Goal: Transaction & Acquisition: Purchase product/service

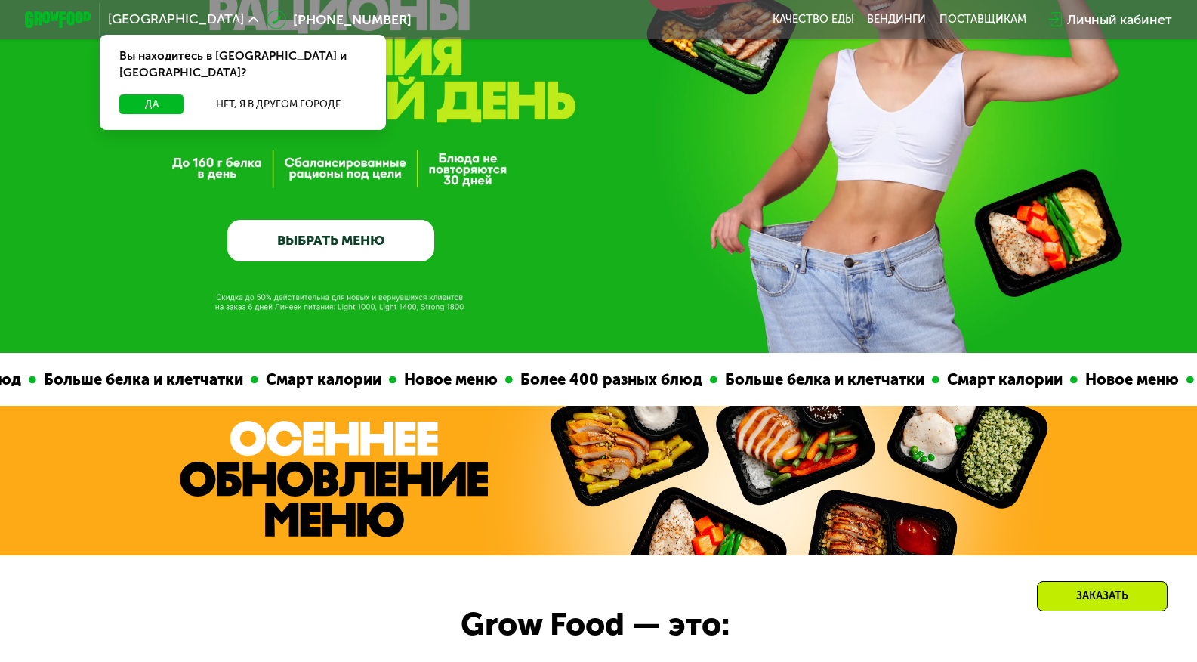
scroll to position [151, 0]
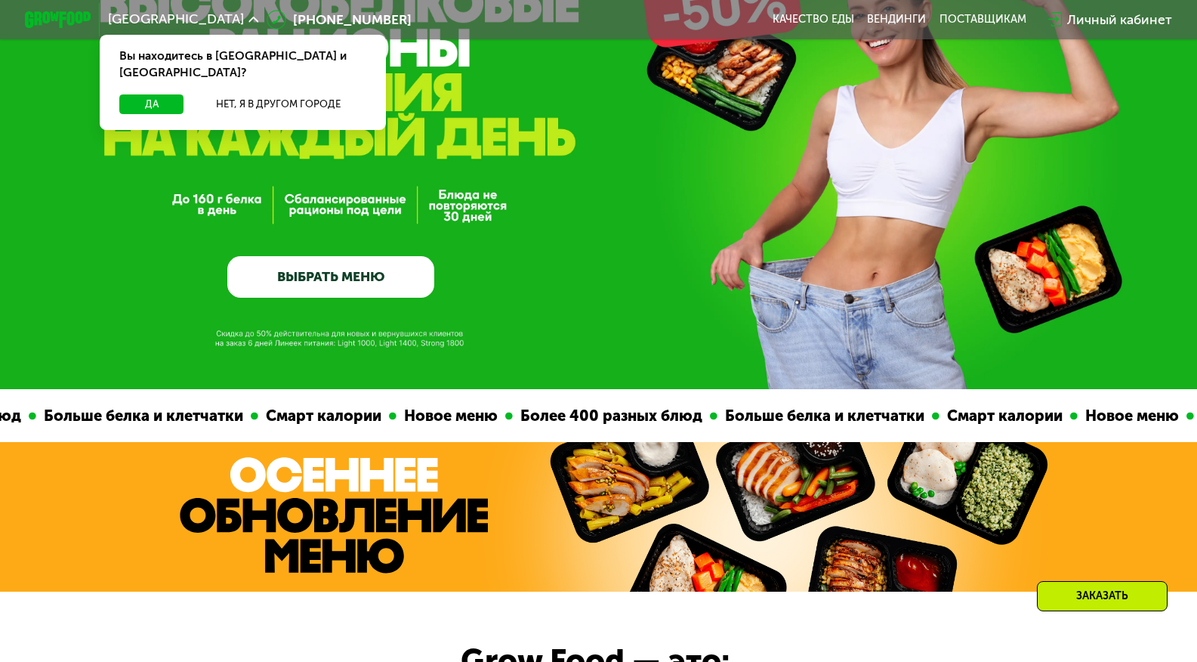
click at [388, 273] on link "ВЫБРАТЬ МЕНЮ" at bounding box center [330, 277] width 207 height 42
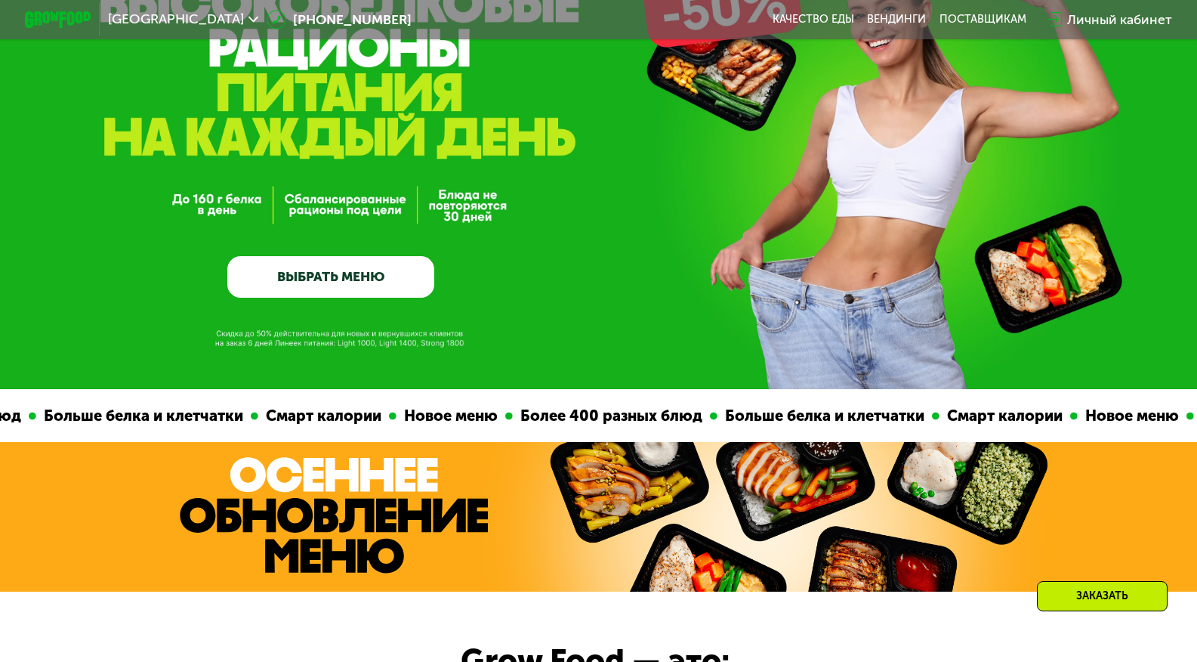
click at [394, 283] on link "ВЫБРАТЬ МЕНЮ" at bounding box center [330, 277] width 207 height 42
click at [403, 262] on link "ВЫБРАТЬ МЕНЮ" at bounding box center [330, 277] width 207 height 42
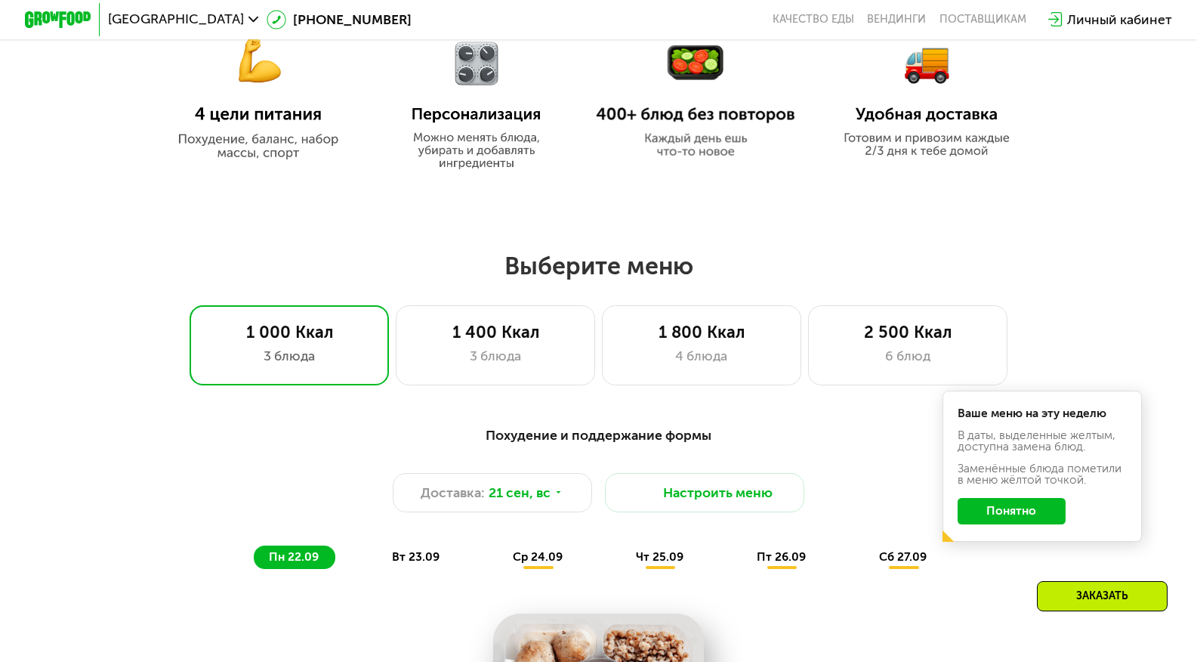
scroll to position [830, 0]
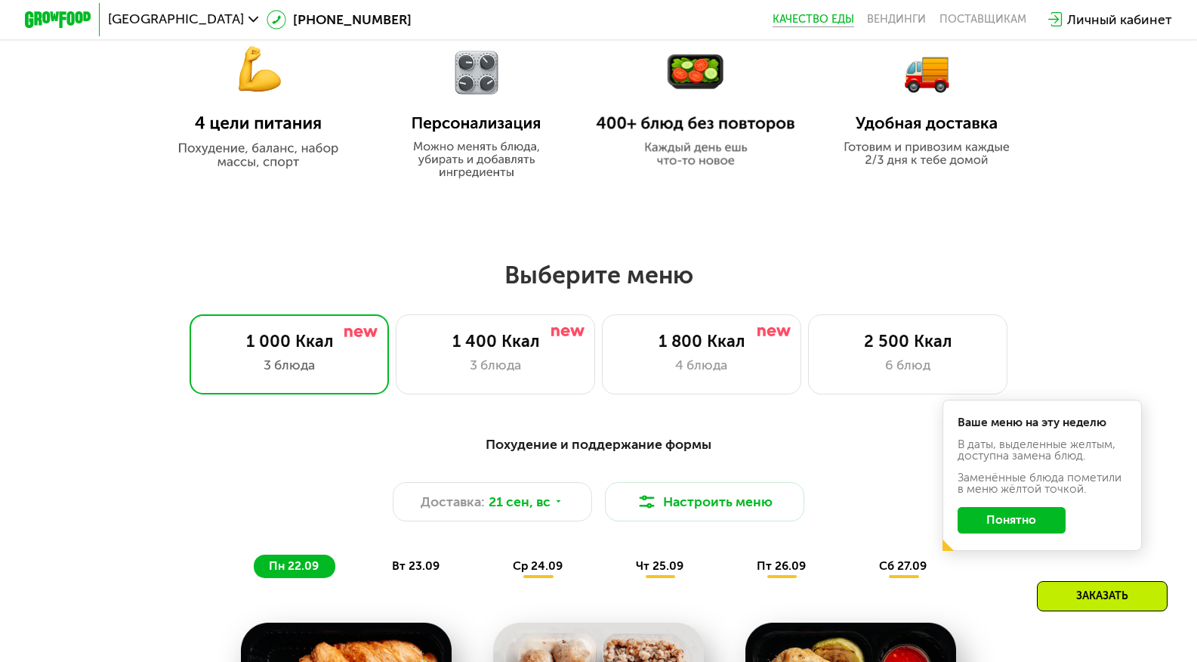
click at [809, 23] on link "Качество еды" at bounding box center [814, 20] width 82 height 14
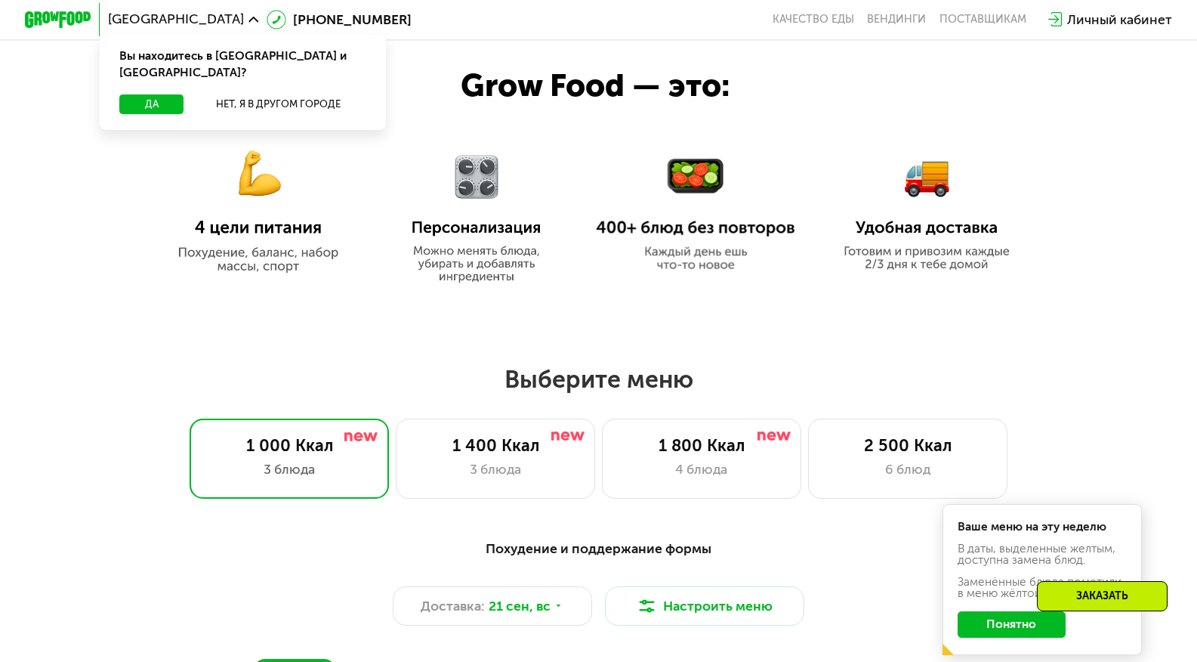
scroll to position [831, 0]
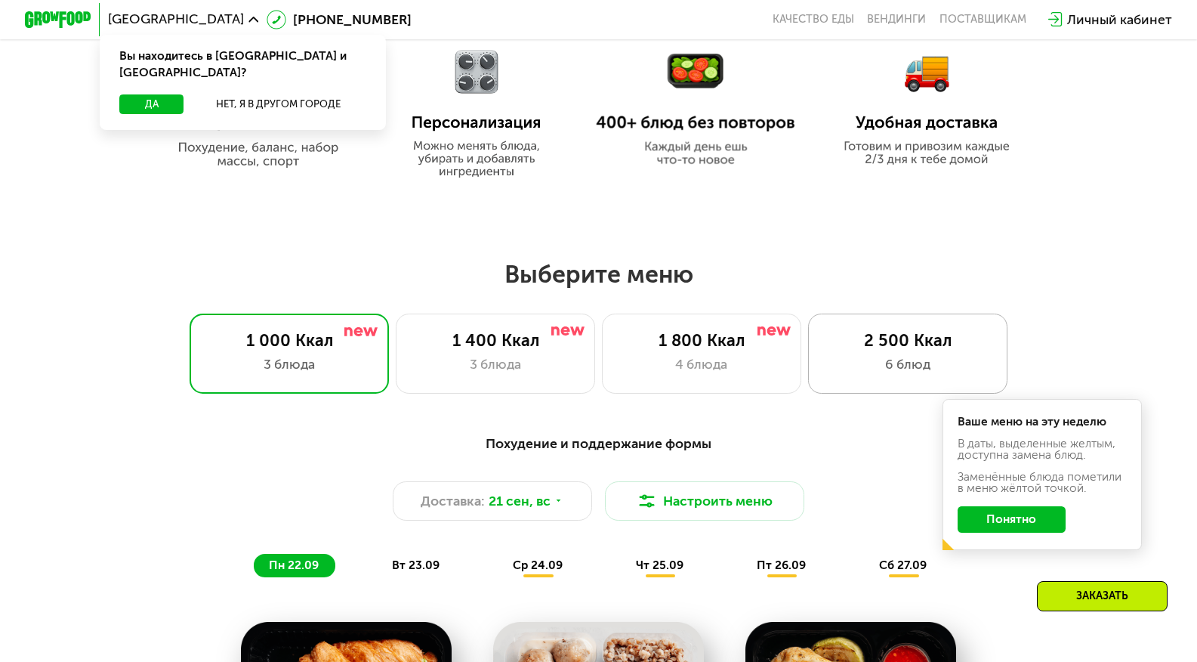
click at [876, 351] on div "2 500 Ккал" at bounding box center [908, 341] width 165 height 20
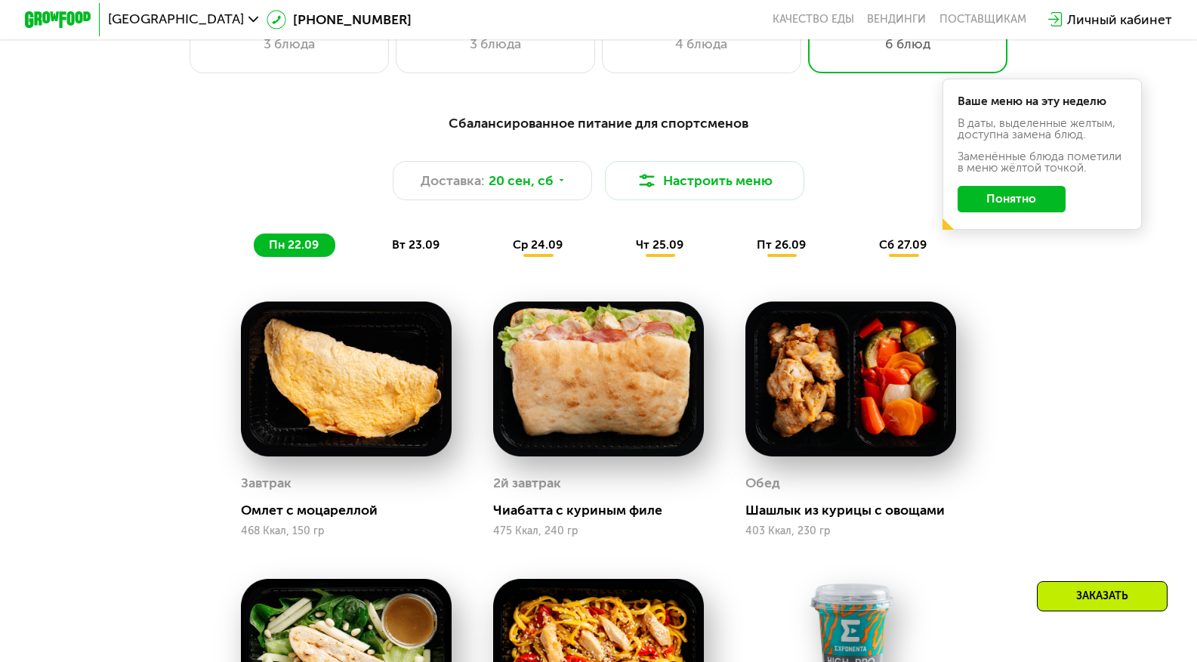
scroll to position [1133, 0]
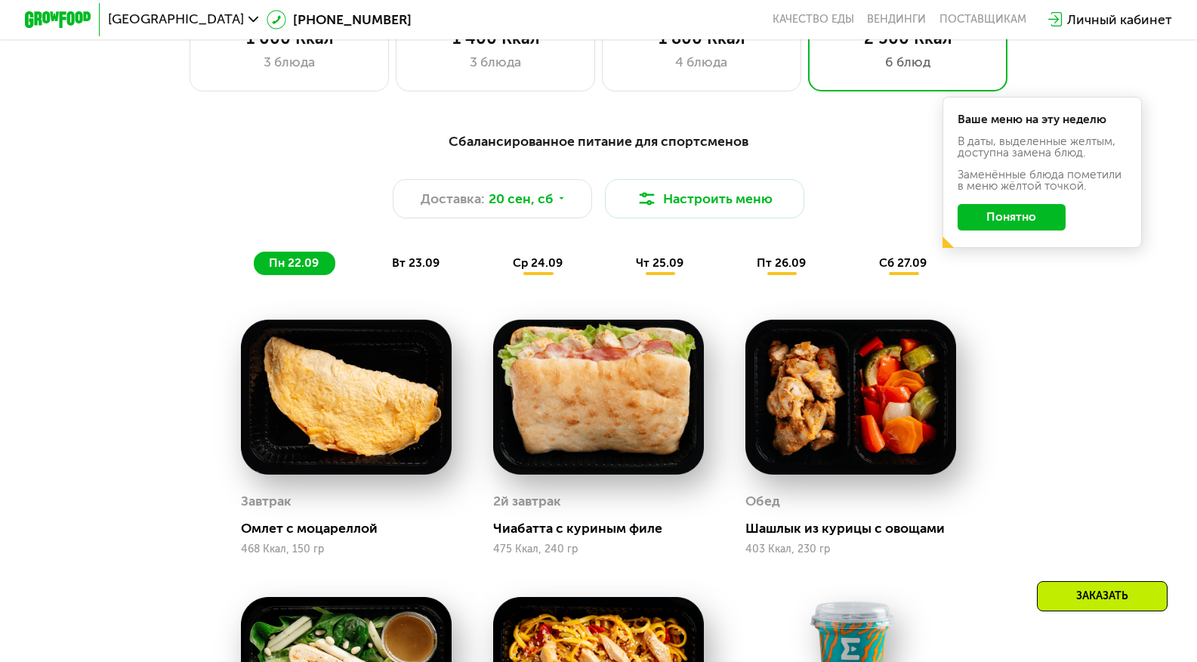
click at [1036, 225] on button "Понятно" at bounding box center [1012, 217] width 108 height 26
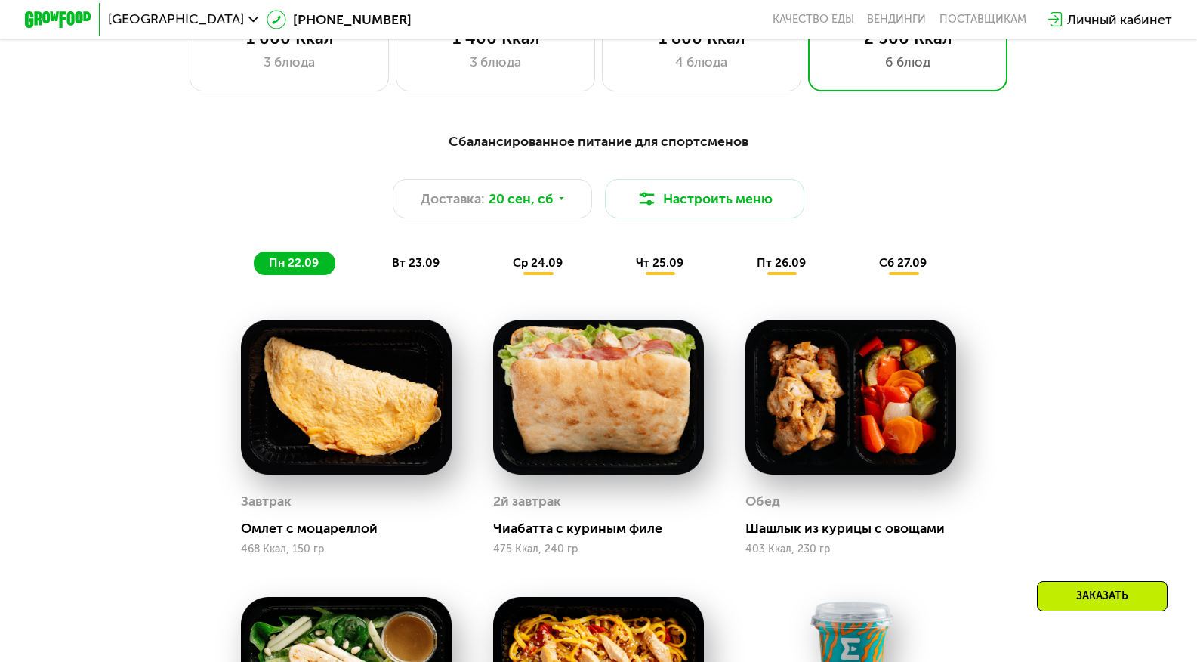
click at [426, 270] on span "вт 23.09" at bounding box center [416, 263] width 48 height 14
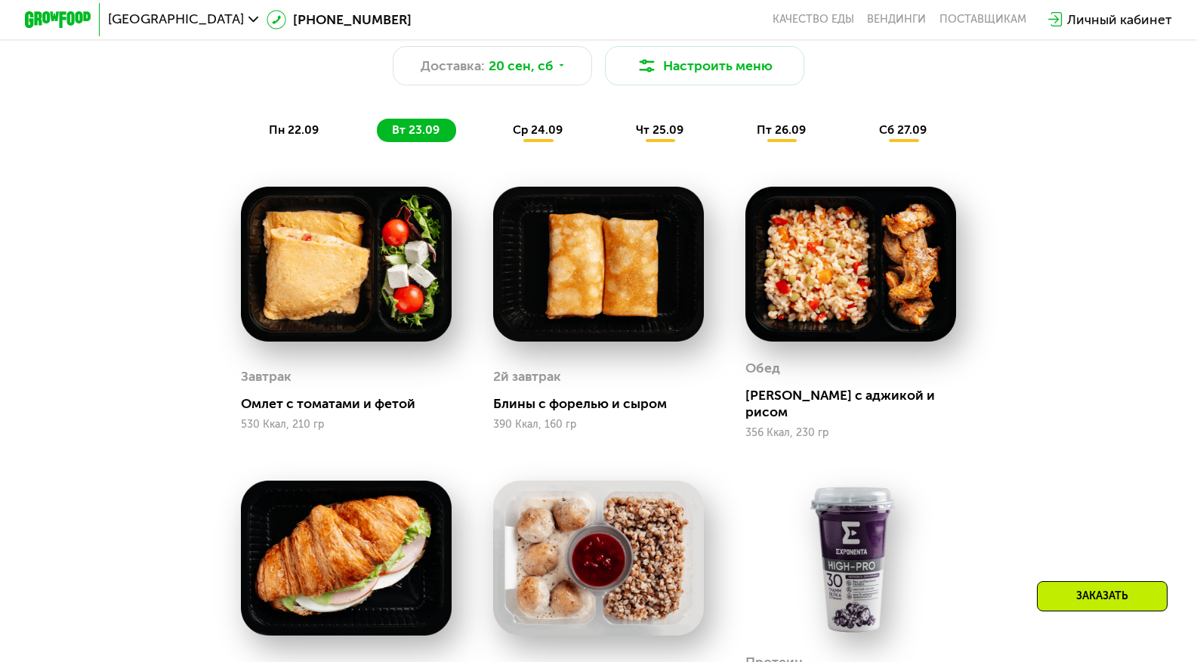
scroll to position [1284, 0]
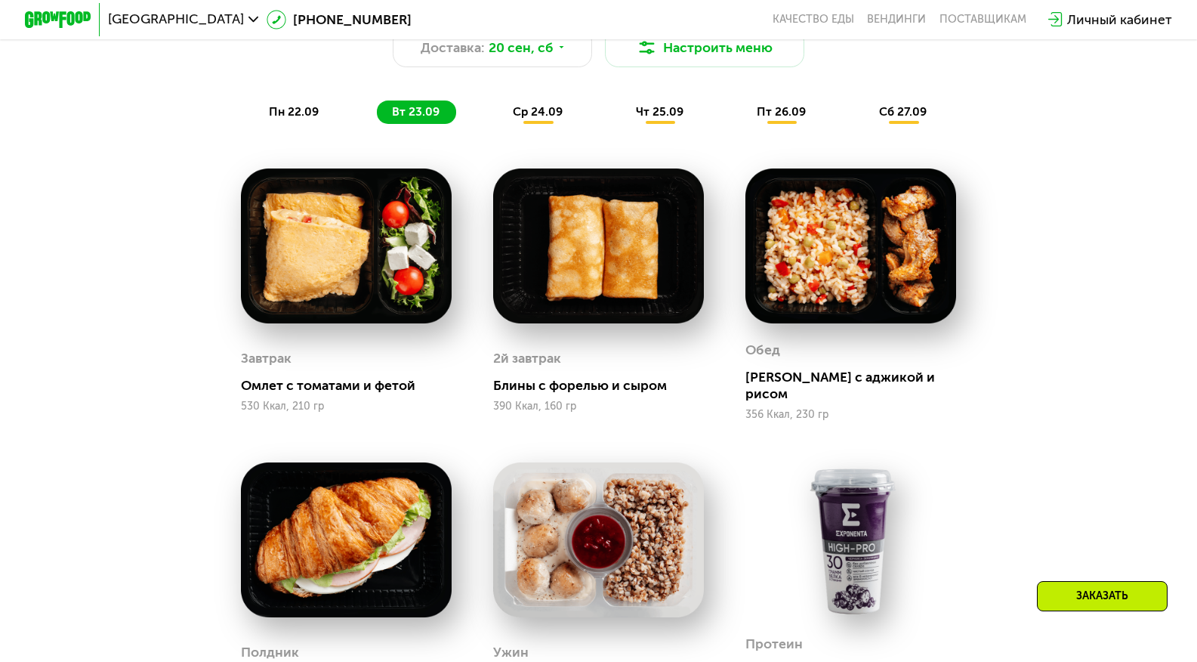
click at [288, 133] on div "Сбалансированное питание для спортсменов Доставка: [DATE] Настроить меню пн 22.…" at bounding box center [599, 53] width 1005 height 164
click at [307, 133] on div "Сбалансированное питание для спортсменов Доставка: [DATE] Настроить меню пн 22.…" at bounding box center [599, 53] width 1005 height 164
click at [299, 119] on span "пн 22.09" at bounding box center [294, 112] width 50 height 14
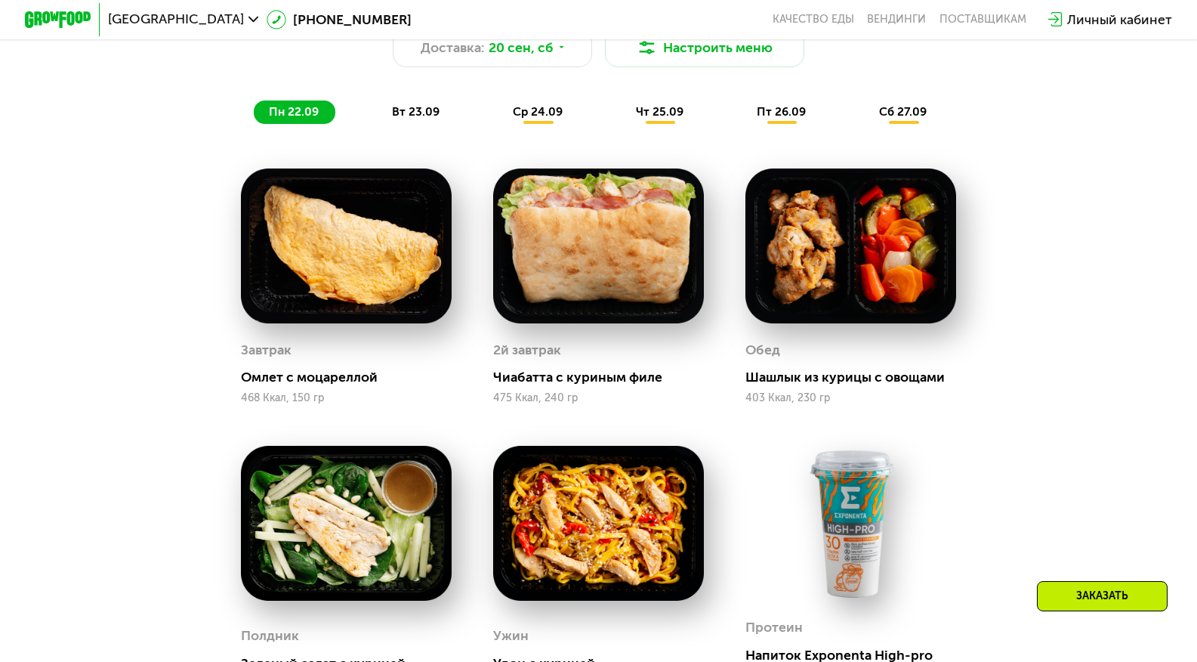
click at [405, 119] on span "вт 23.09" at bounding box center [416, 112] width 48 height 14
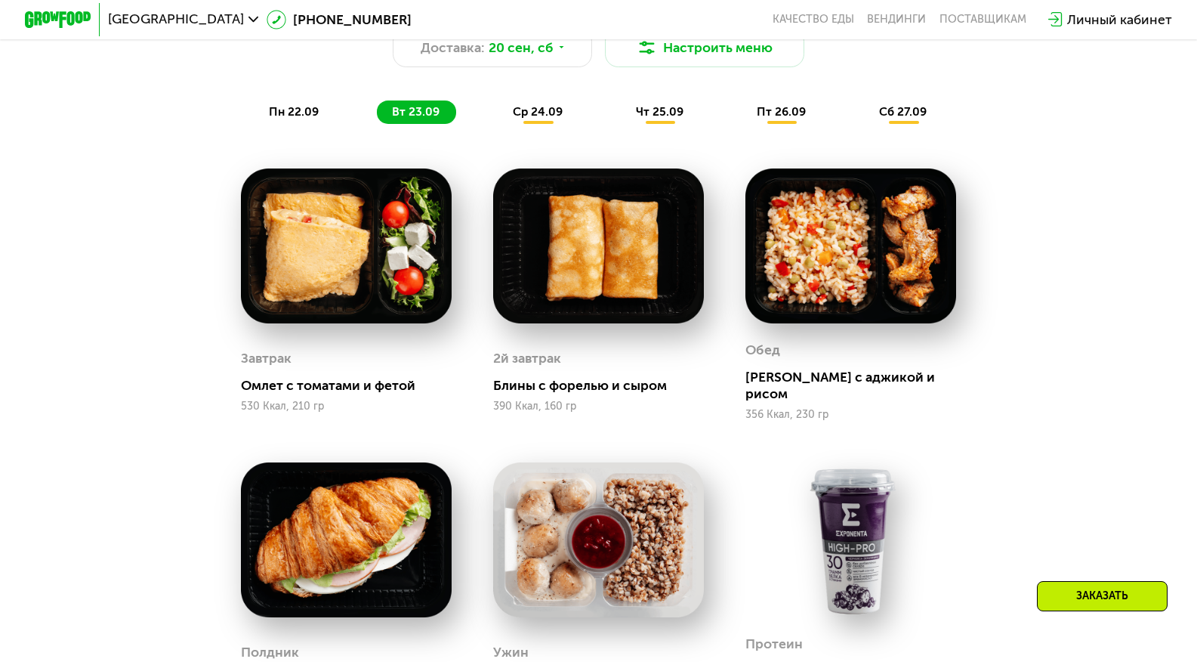
click at [544, 124] on div "ср 24.09" at bounding box center [539, 111] width 82 height 23
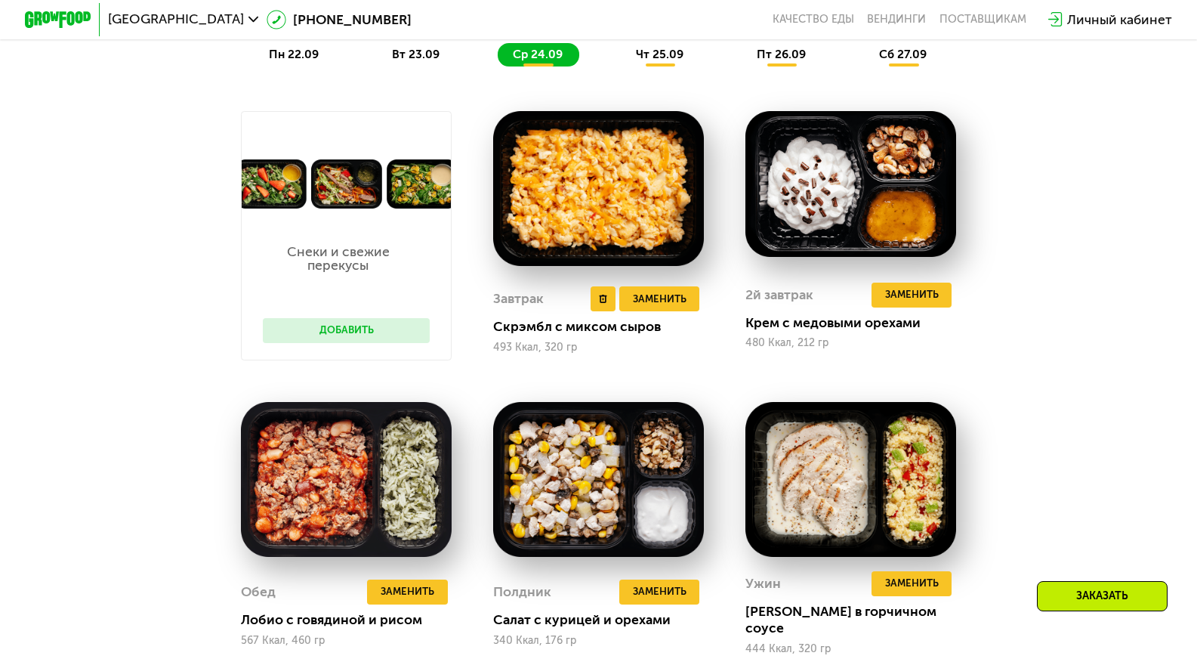
scroll to position [1360, 0]
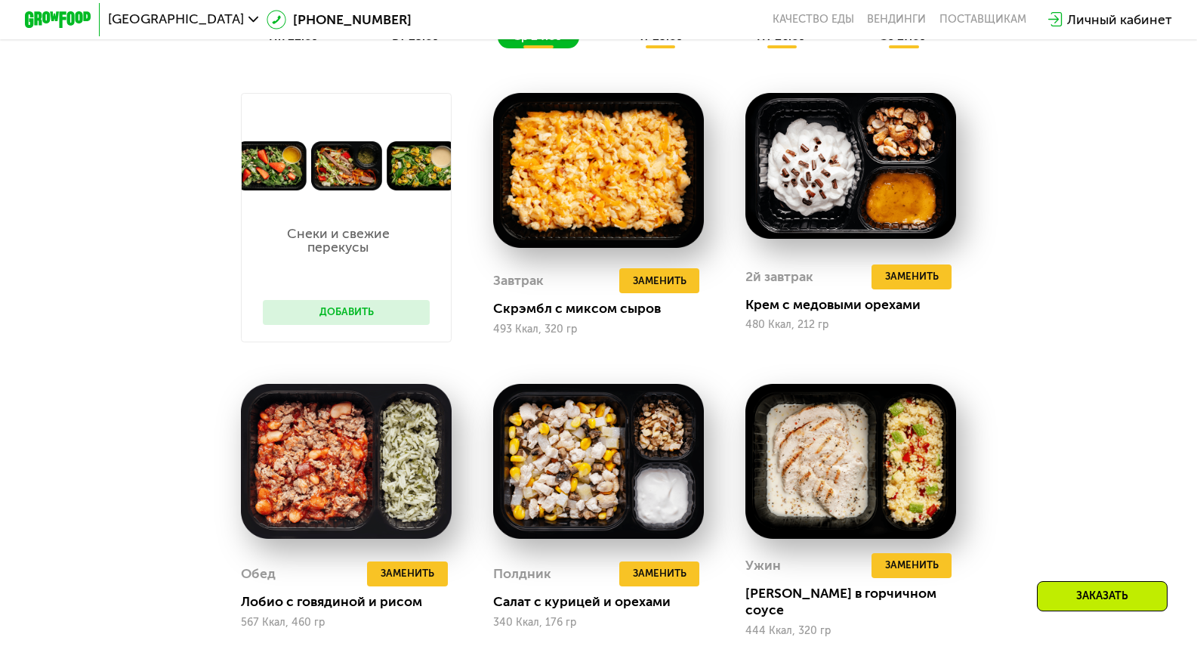
click at [678, 43] on span "чт 25.09" at bounding box center [660, 36] width 48 height 14
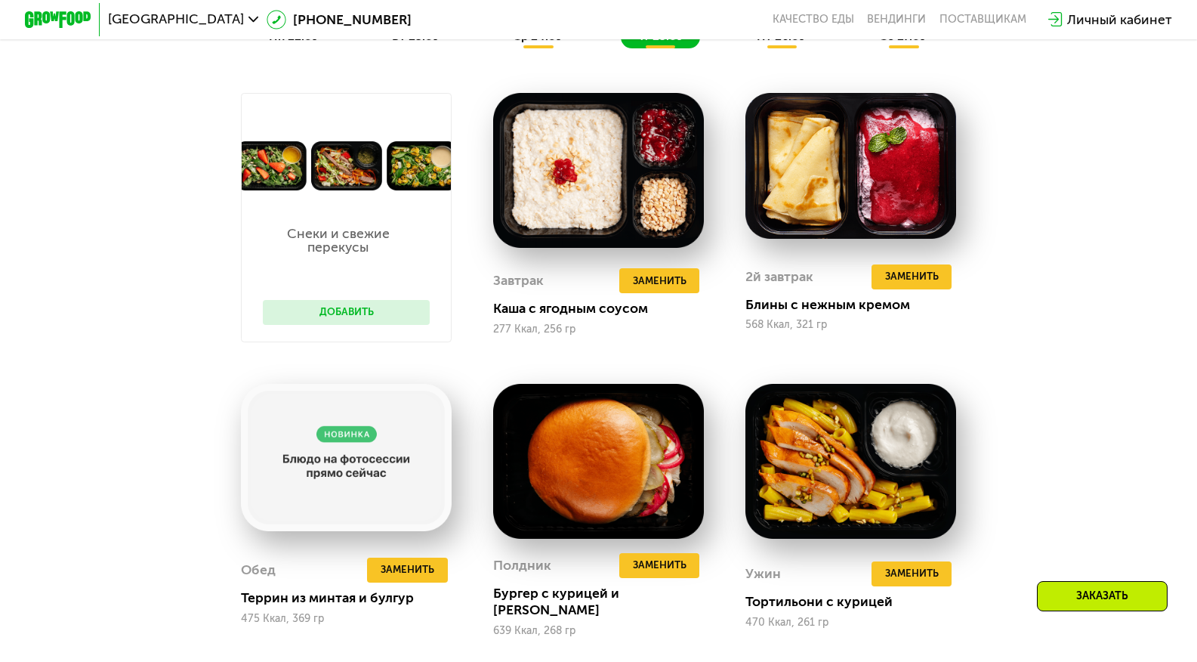
click at [742, 48] on div "пн 22.09 вт 23.09 ср 24.09 чт 25.09 пт 26.09 сб 27.09" at bounding box center [599, 36] width 690 height 23
click at [753, 48] on div "пт 26.09" at bounding box center [782, 36] width 81 height 23
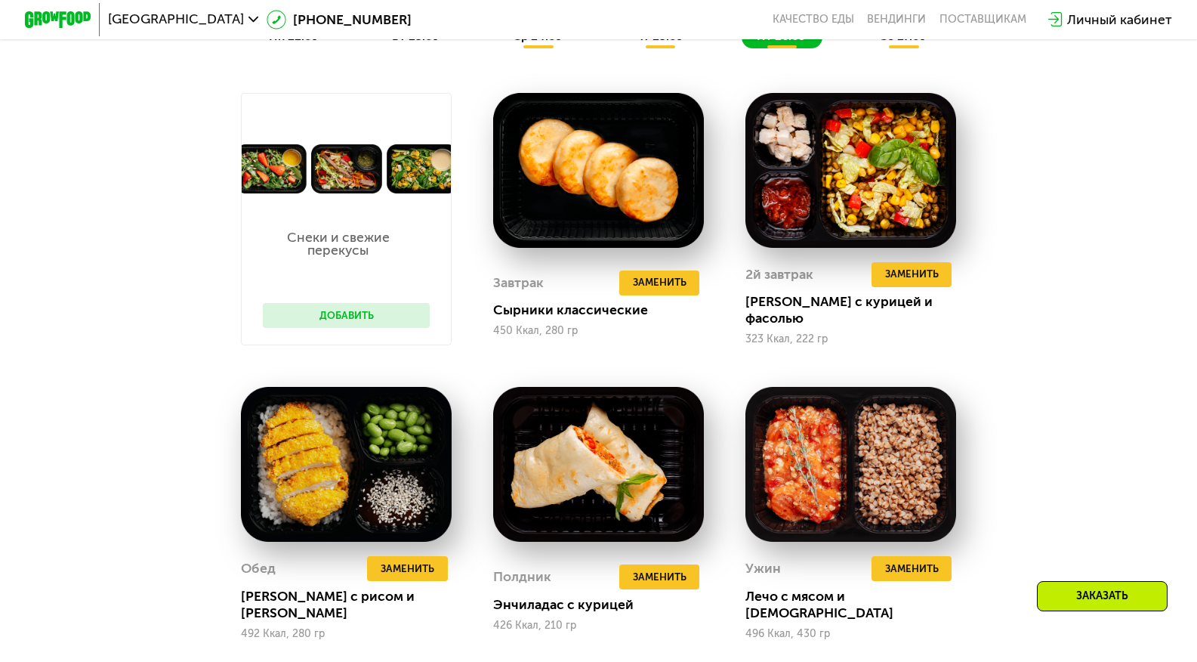
click at [874, 48] on div "пн 22.09 вт 23.09 ср 24.09 чт 25.09 пт 26.09 сб 27.09" at bounding box center [599, 36] width 690 height 23
click at [894, 48] on div "сб 27.09" at bounding box center [903, 36] width 79 height 23
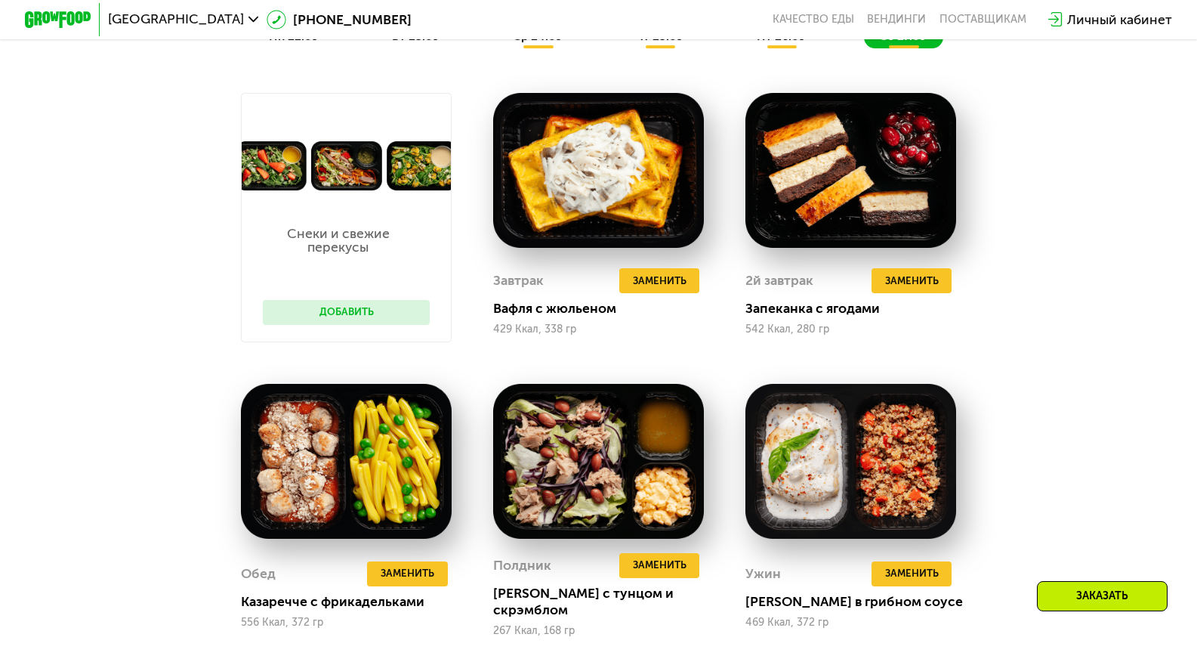
click at [1046, 136] on div "Сбалансированное питание для спортсменов Доставка: [DATE] Настроить меню пн 22.…" at bounding box center [598, 447] width 1024 height 1105
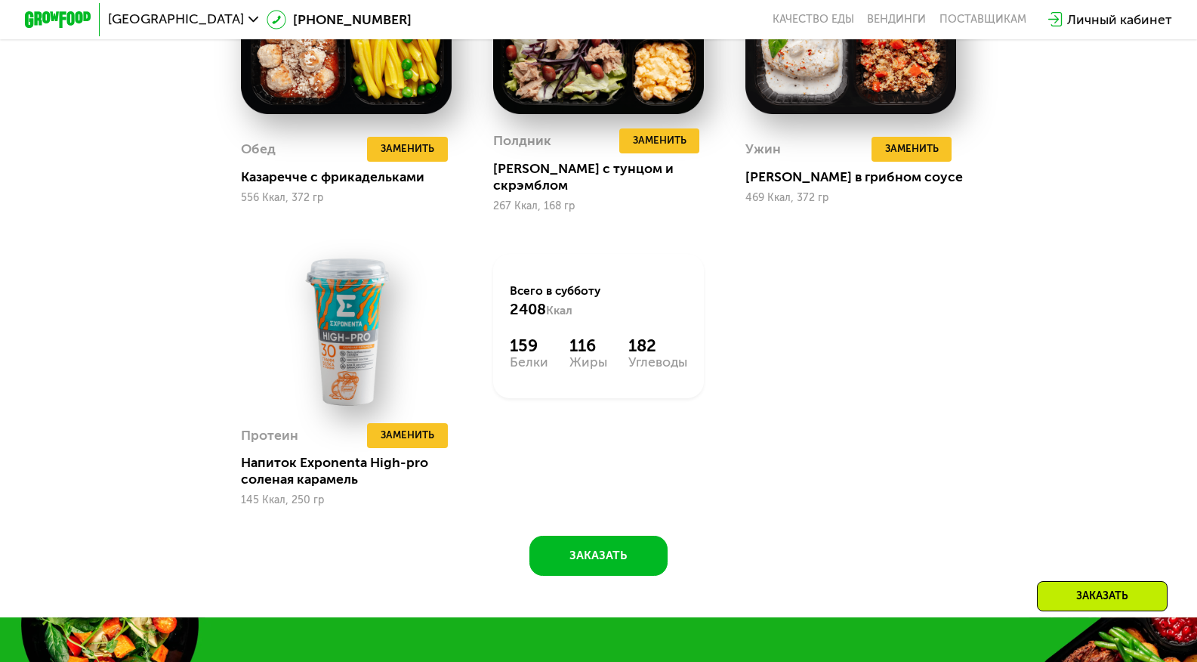
scroll to position [1813, 0]
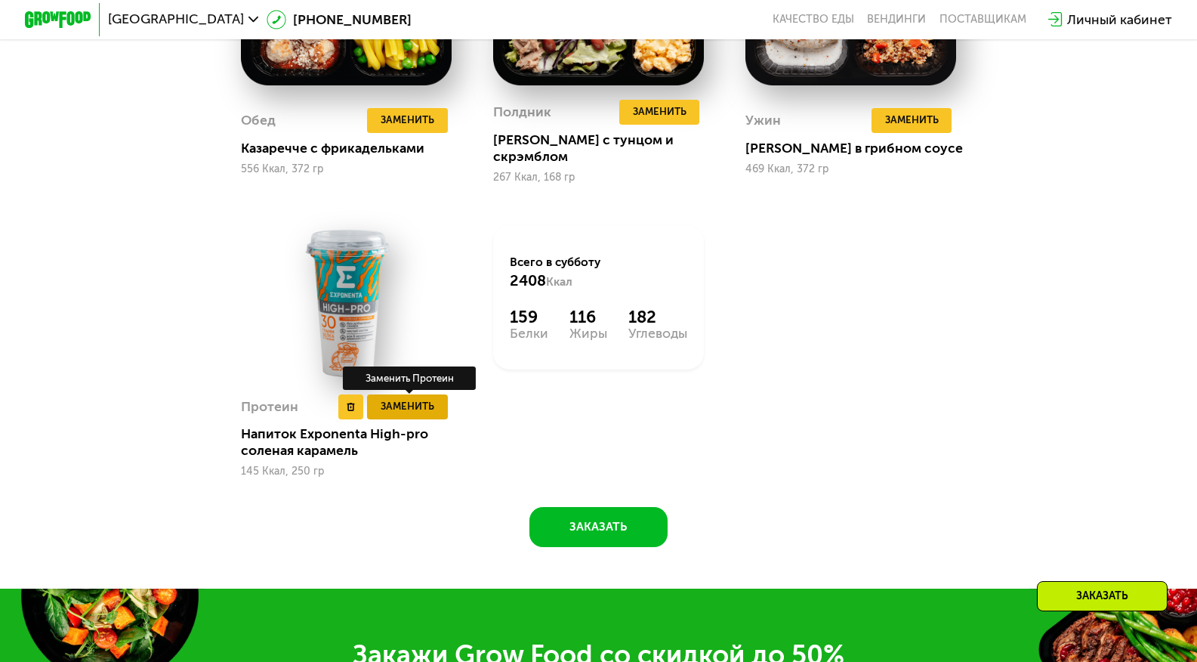
click at [391, 410] on span "Заменить" at bounding box center [408, 406] width 54 height 17
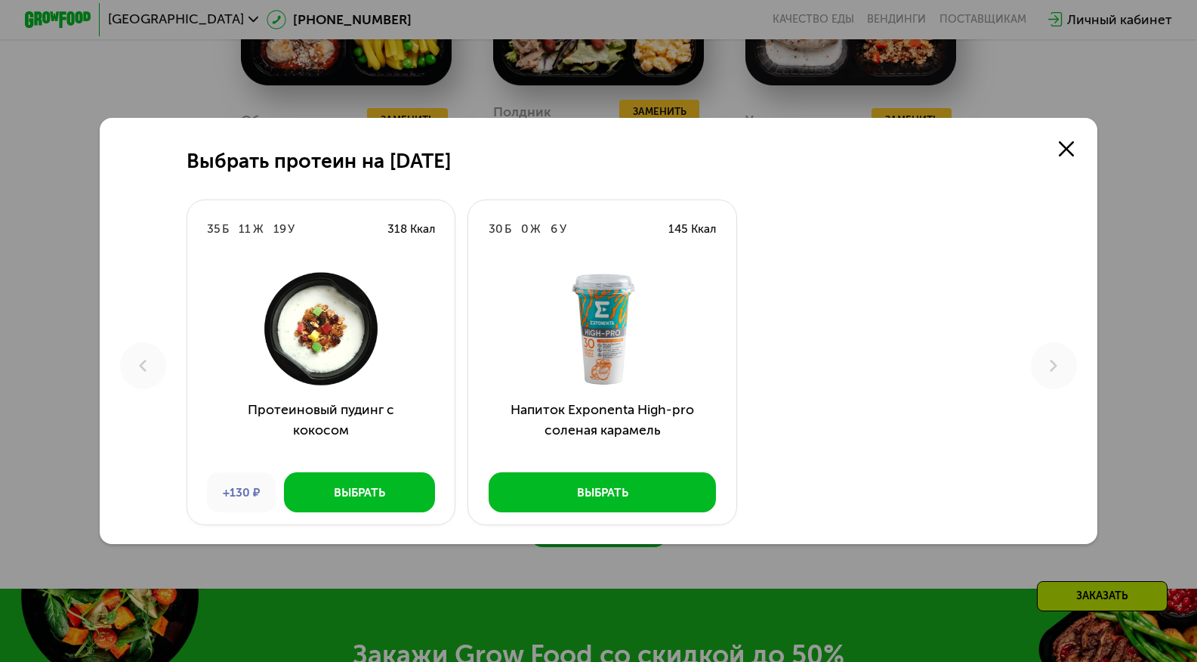
click at [394, 398] on div at bounding box center [321, 328] width 268 height 143
click at [1059, 147] on link at bounding box center [1066, 148] width 33 height 33
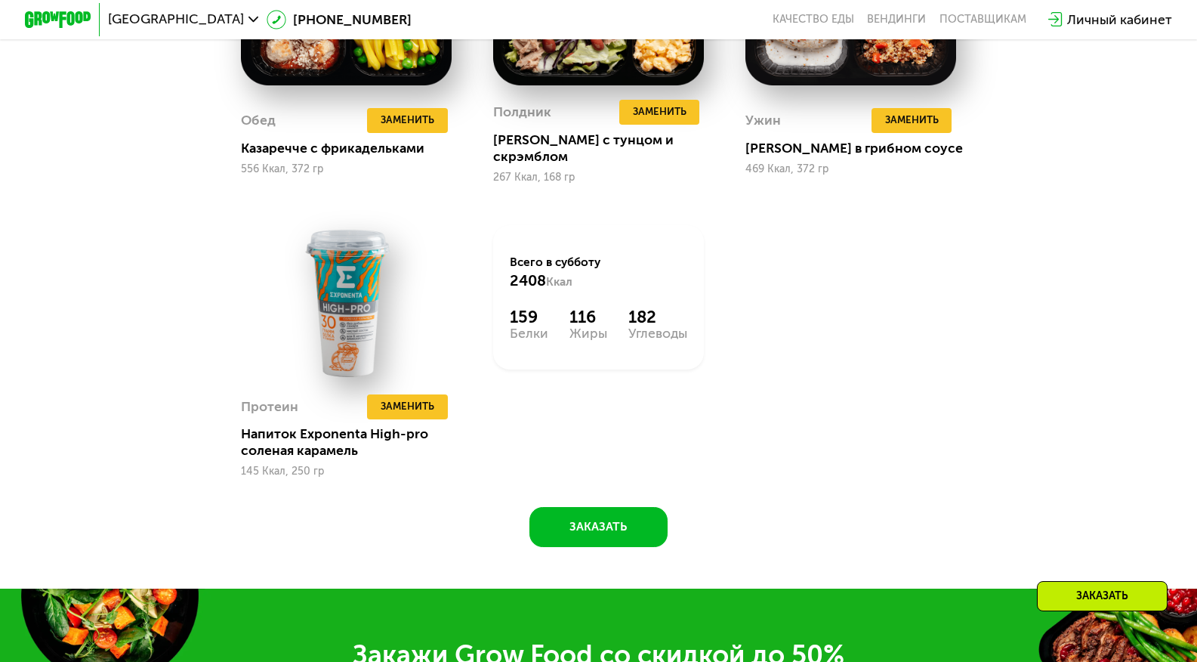
click at [1095, 147] on link at bounding box center [1113, 131] width 36 height 36
click at [1059, 147] on div "Выбрать протеин на [DATE] Б 11 Ж 19 У 318 Ккал Протеиновый пудинг с кокосом +13…" at bounding box center [599, 331] width 1098 height 468
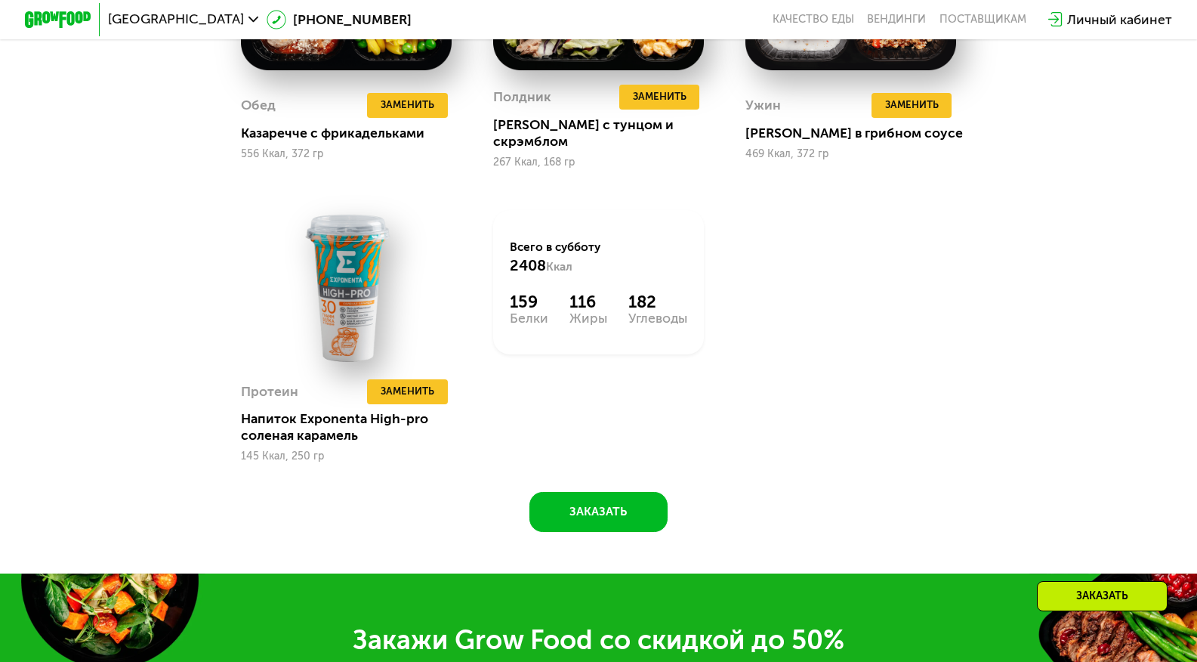
scroll to position [1737, 0]
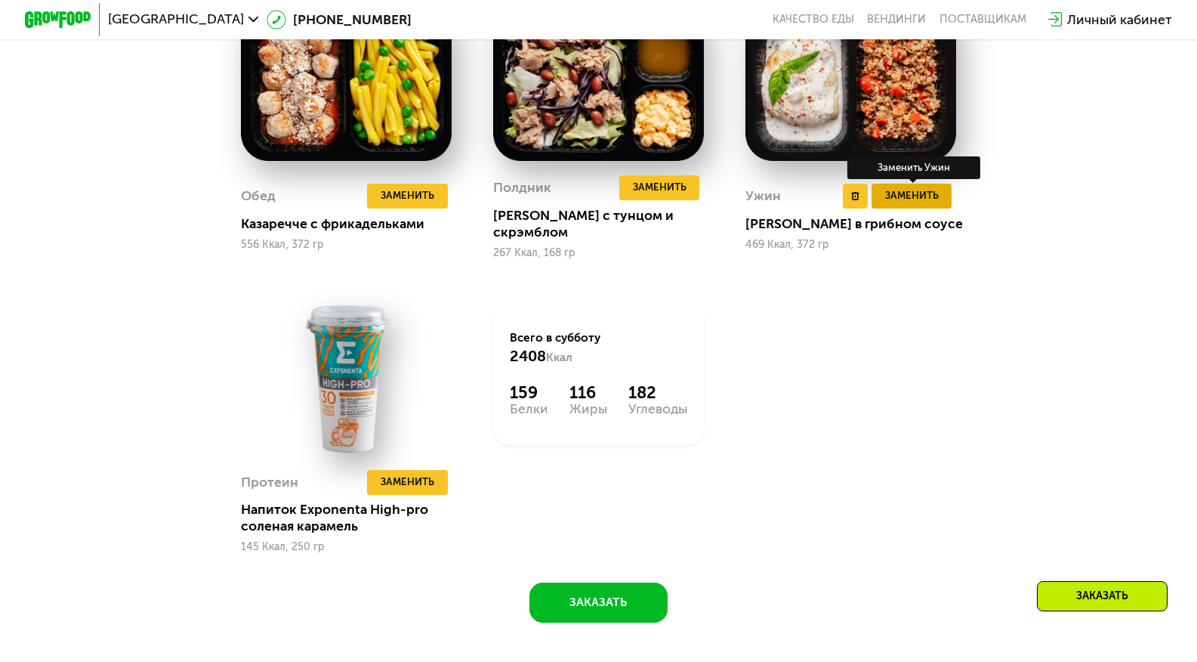
click at [946, 187] on button "Заменить" at bounding box center [912, 196] width 80 height 25
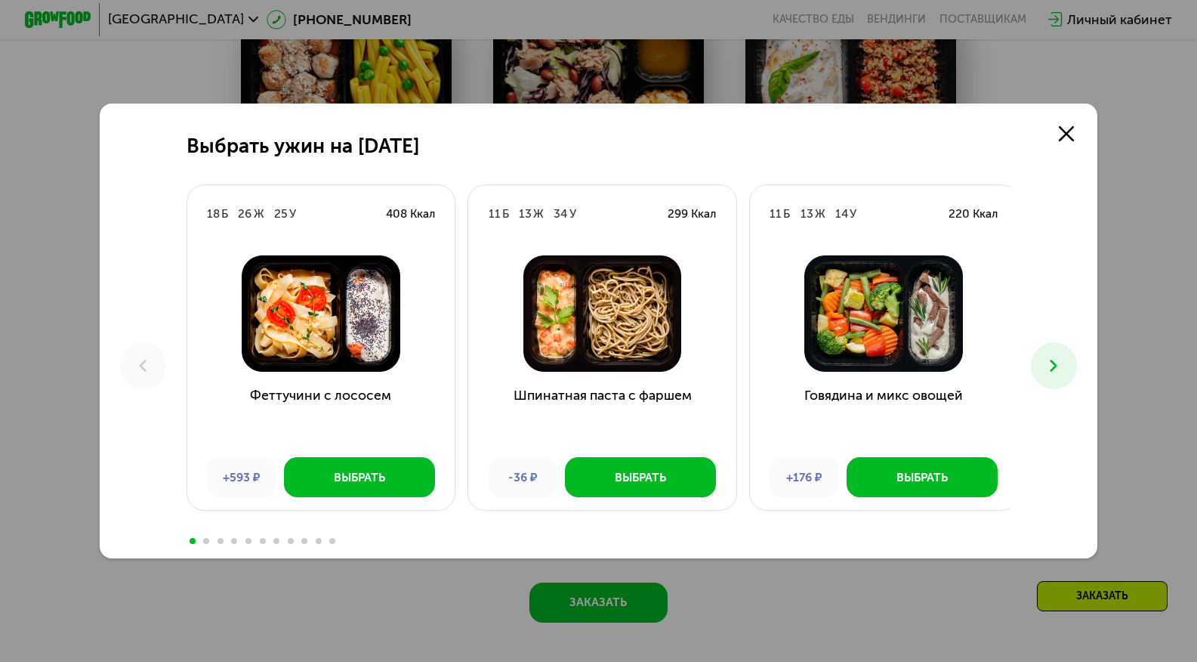
click at [1064, 362] on icon at bounding box center [1054, 366] width 20 height 20
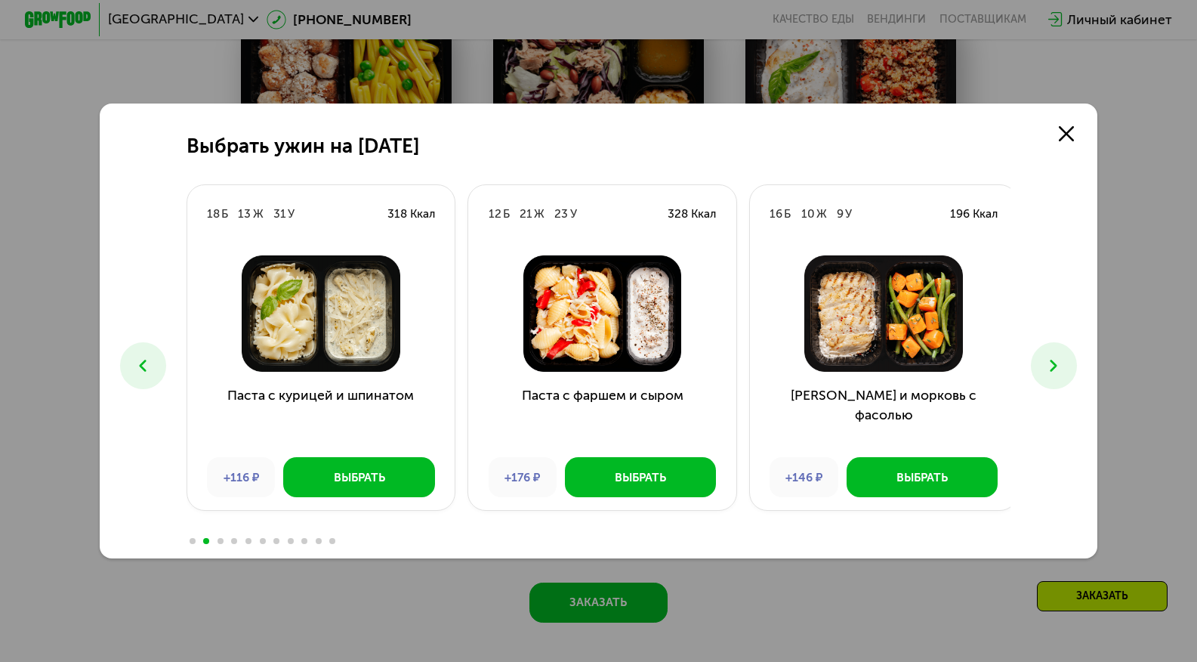
click at [1064, 362] on icon at bounding box center [1054, 366] width 20 height 20
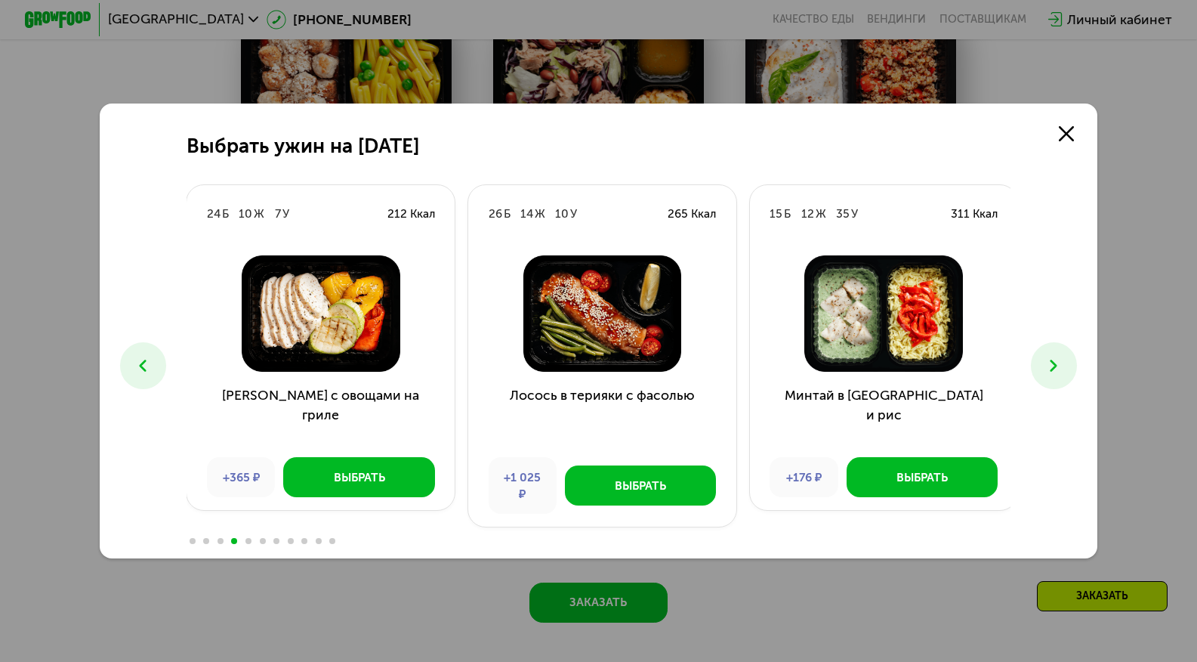
click at [1064, 362] on icon at bounding box center [1054, 366] width 20 height 20
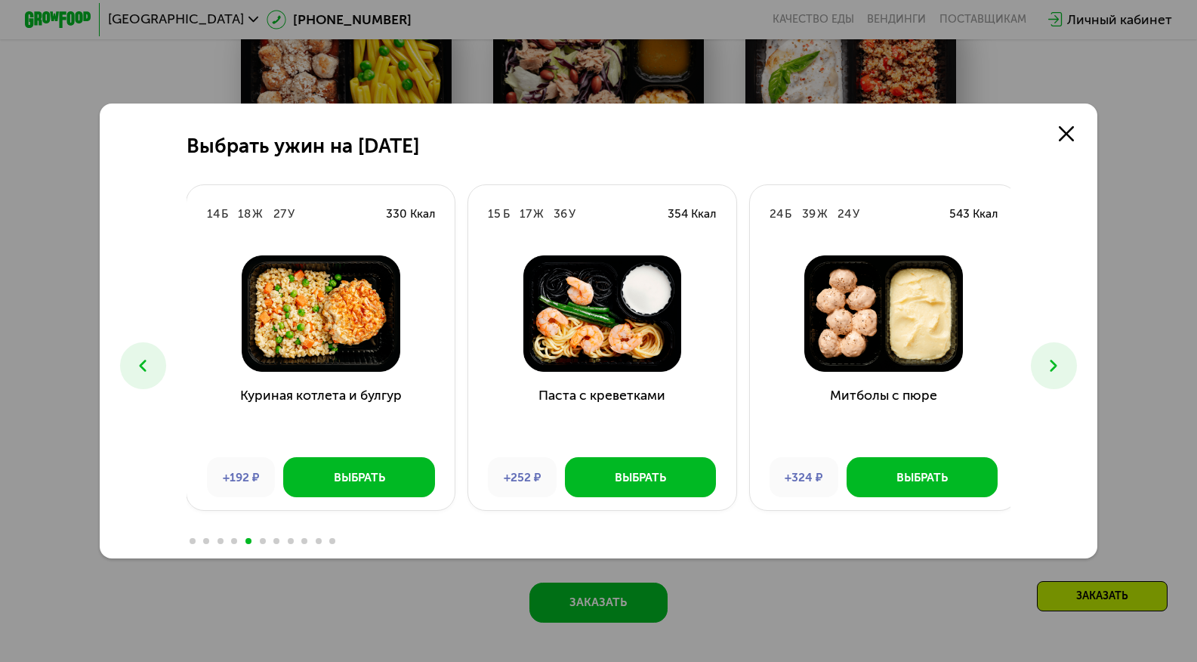
click at [1064, 362] on icon at bounding box center [1054, 366] width 20 height 20
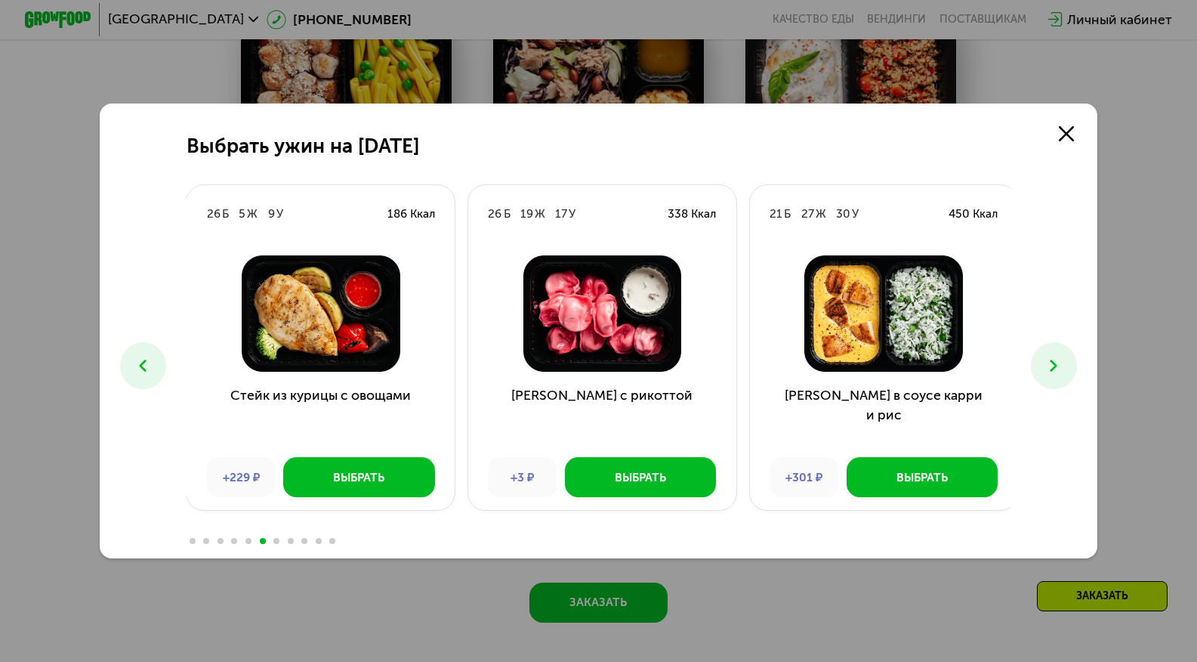
click at [1064, 362] on icon at bounding box center [1054, 366] width 20 height 20
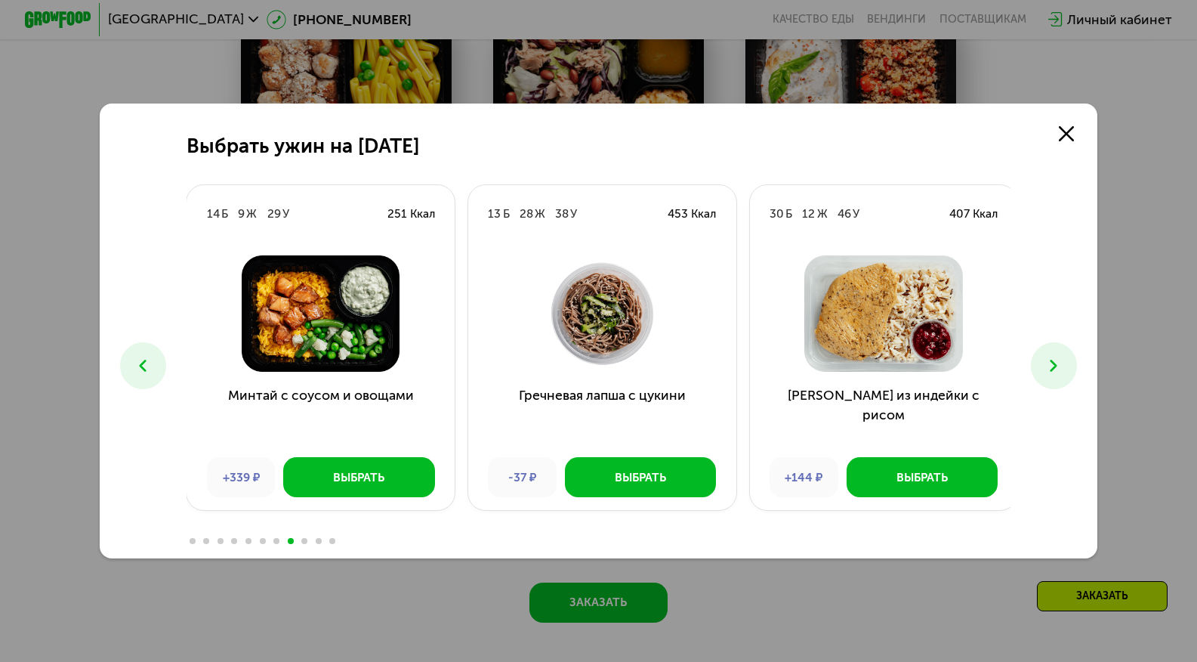
click at [1064, 362] on icon at bounding box center [1054, 366] width 20 height 20
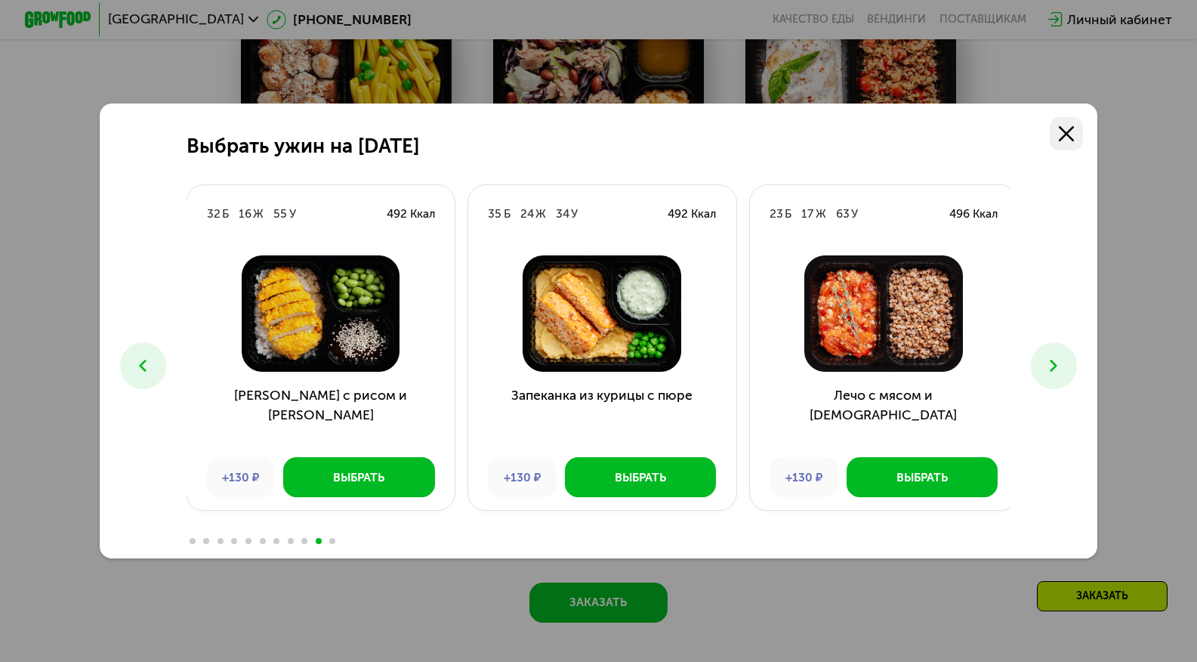
click at [1067, 137] on use at bounding box center [1066, 133] width 15 height 15
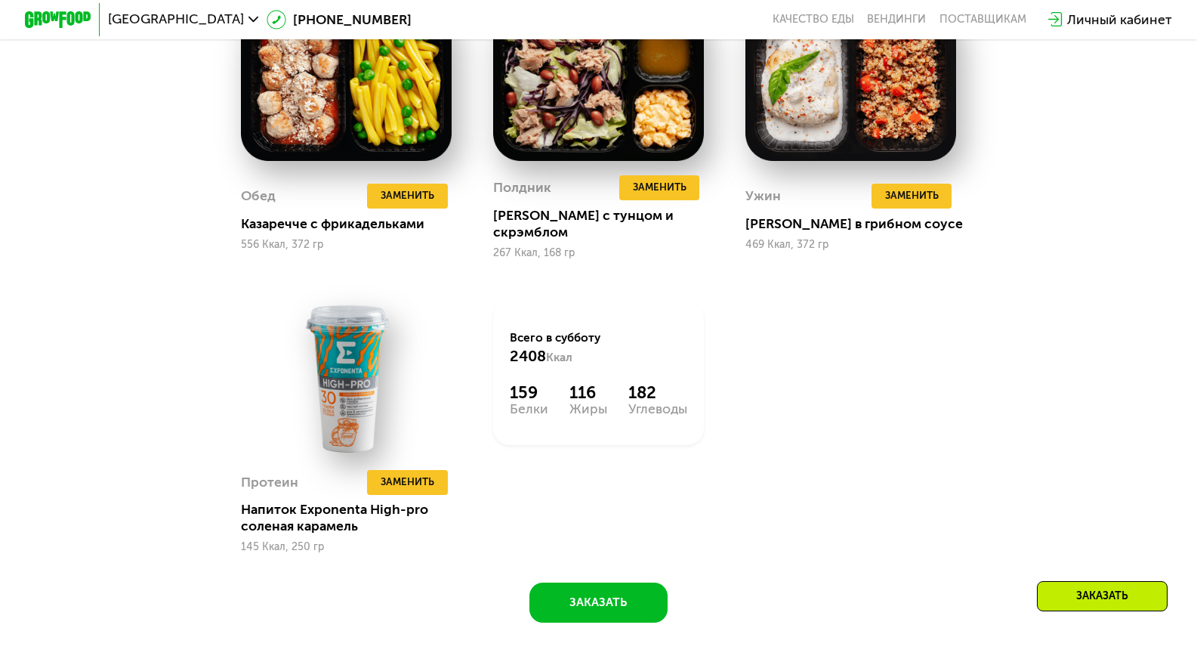
click at [1105, 122] on use at bounding box center [1113, 114] width 17 height 17
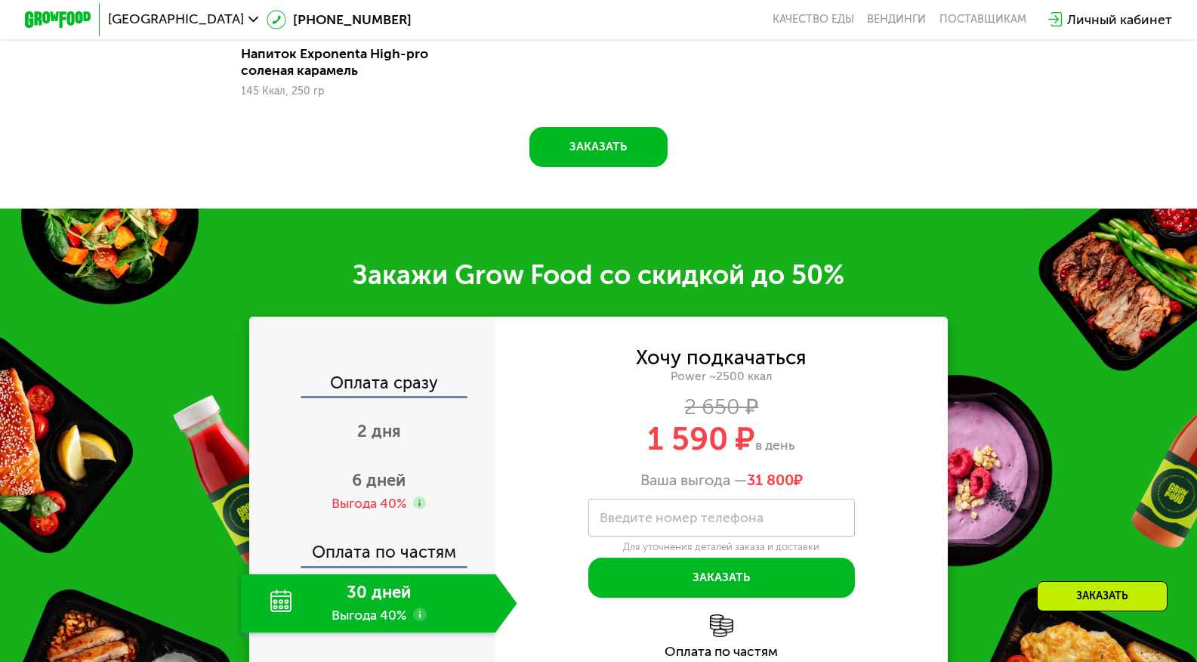
scroll to position [2266, 0]
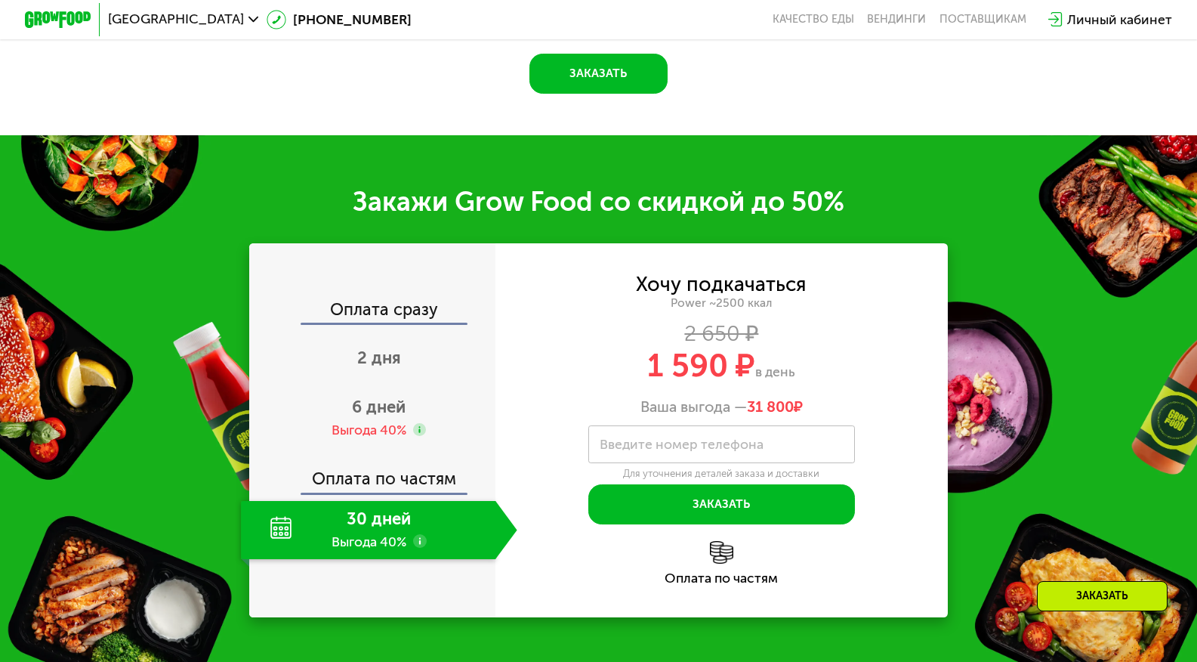
click at [424, 477] on div "Оплата по частям" at bounding box center [373, 473] width 245 height 39
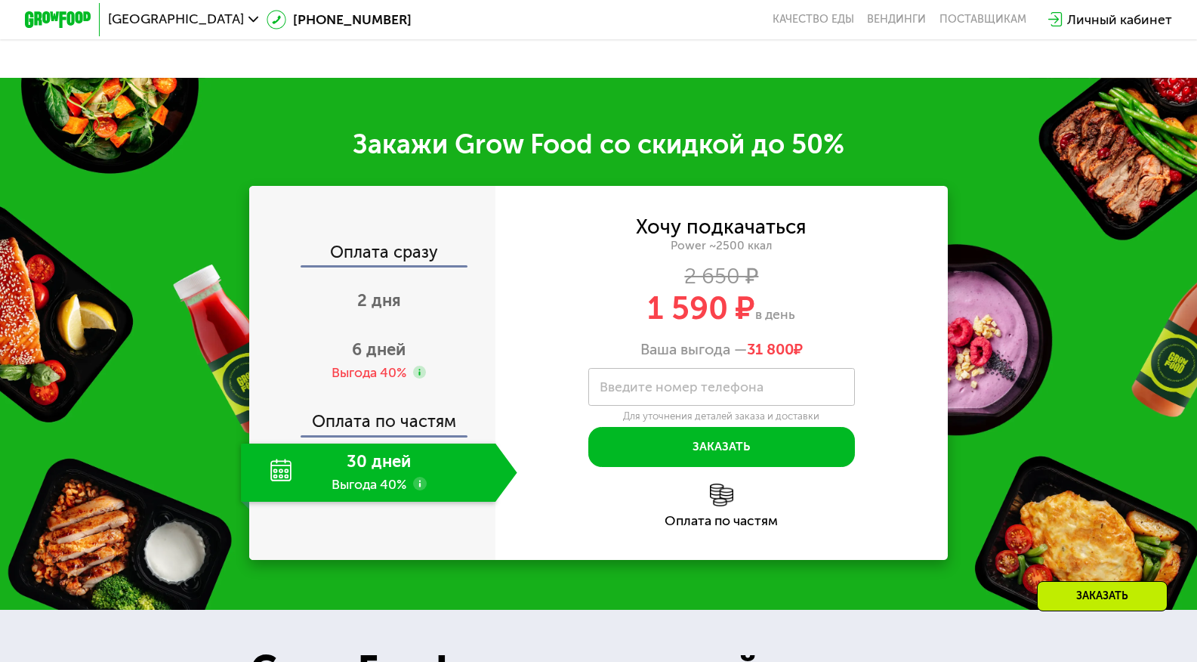
scroll to position [2342, 0]
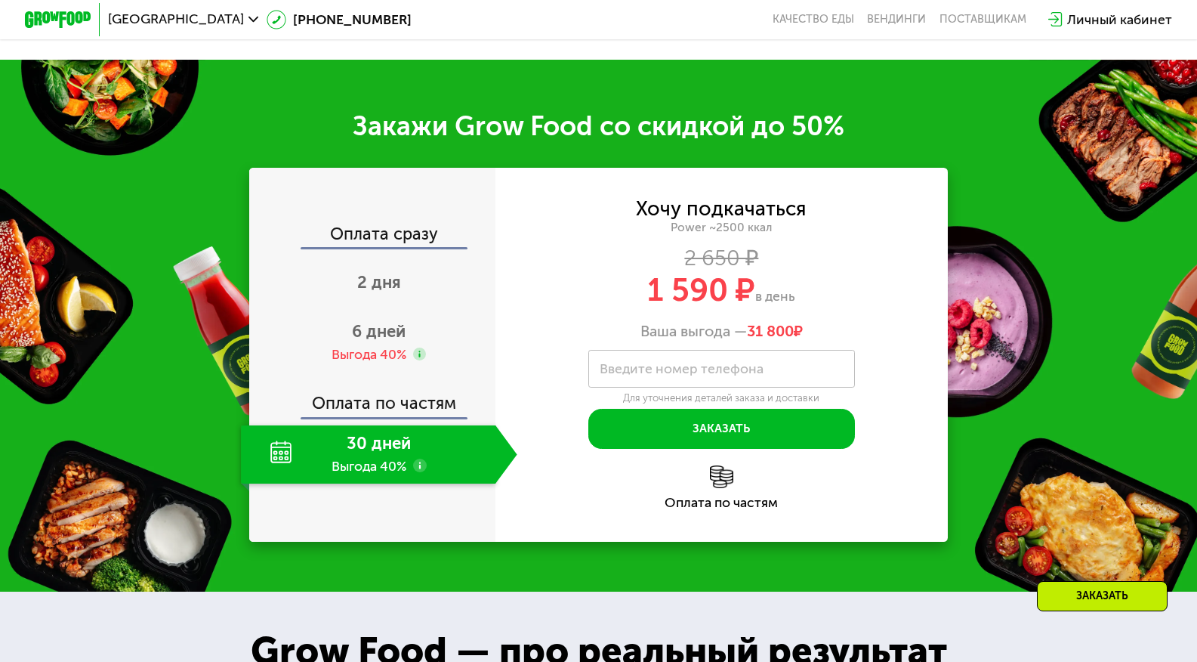
click at [378, 247] on div "Оплата сразу" at bounding box center [373, 237] width 245 height 22
click at [378, 239] on div "Оплата сразу" at bounding box center [373, 237] width 245 height 22
click at [389, 280] on span "2 дня" at bounding box center [379, 282] width 44 height 20
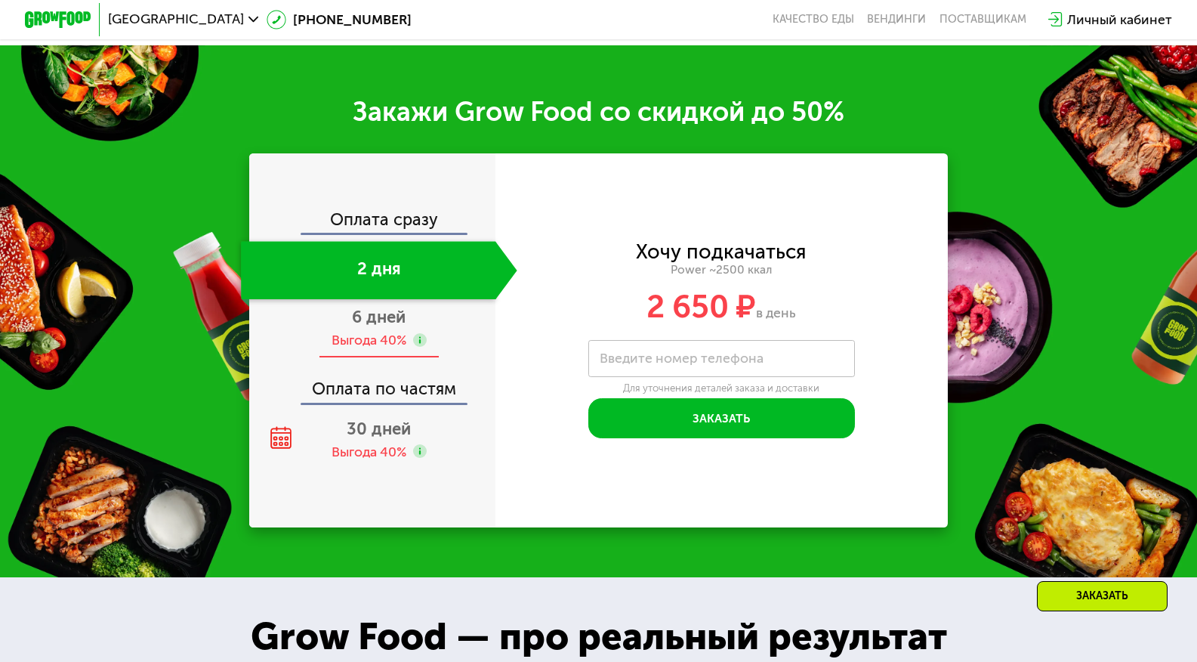
scroll to position [2236, 0]
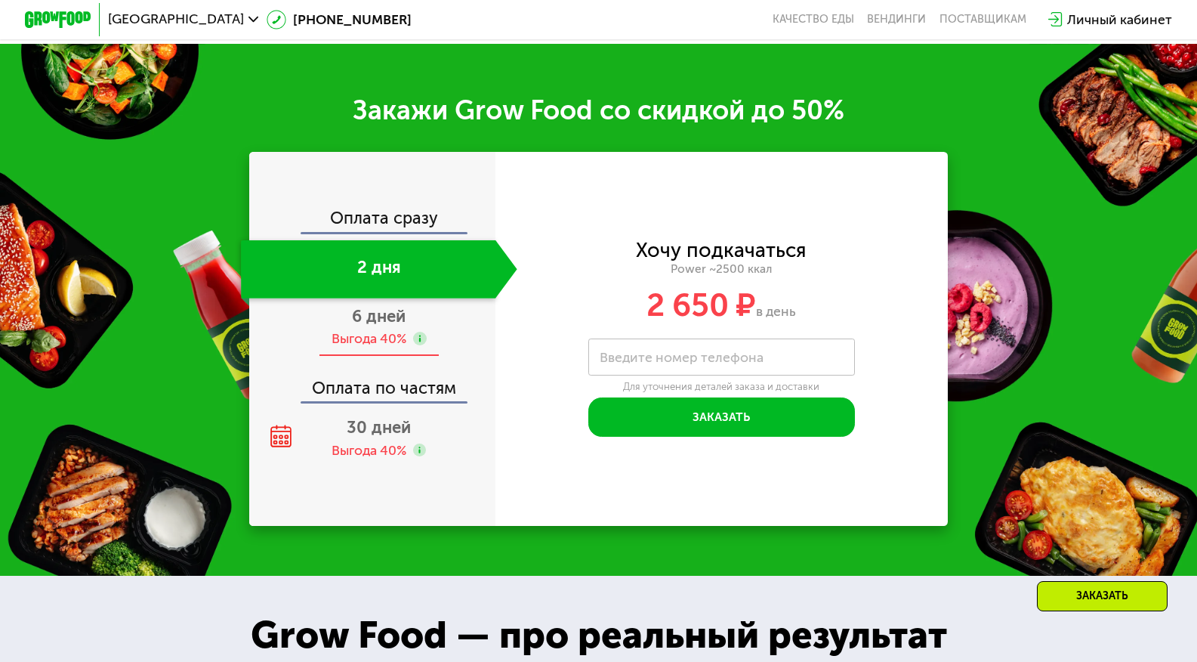
click at [397, 326] on span "6 дней" at bounding box center [379, 316] width 54 height 20
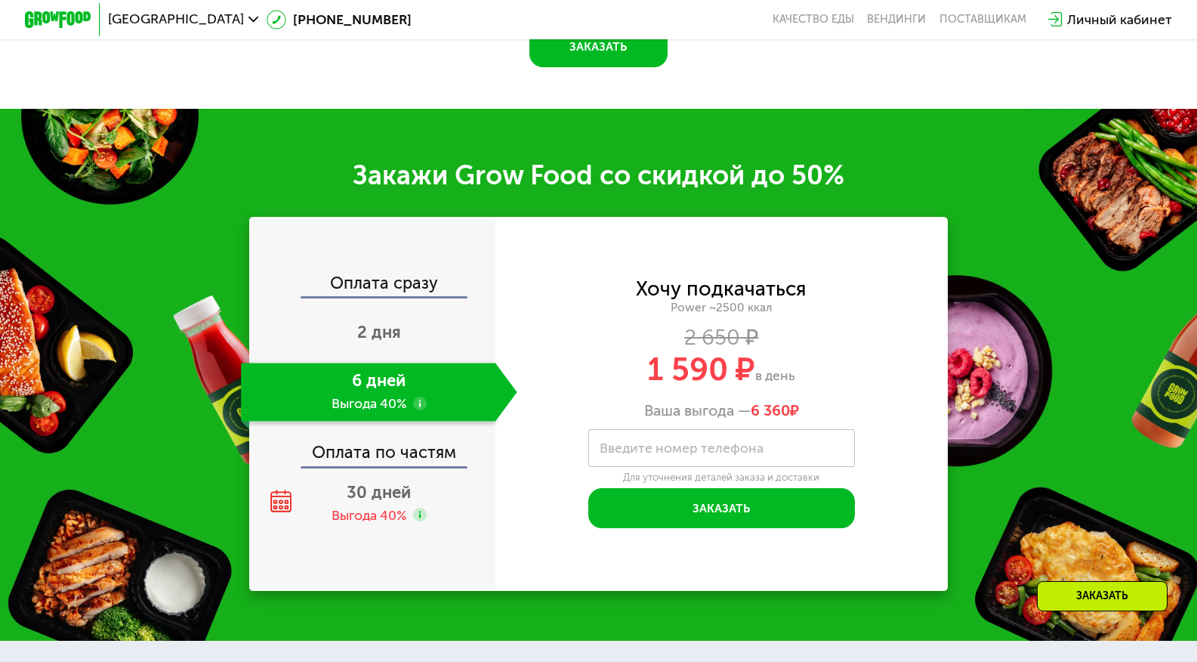
click at [405, 428] on div "Оплата по частям" at bounding box center [373, 447] width 245 height 39
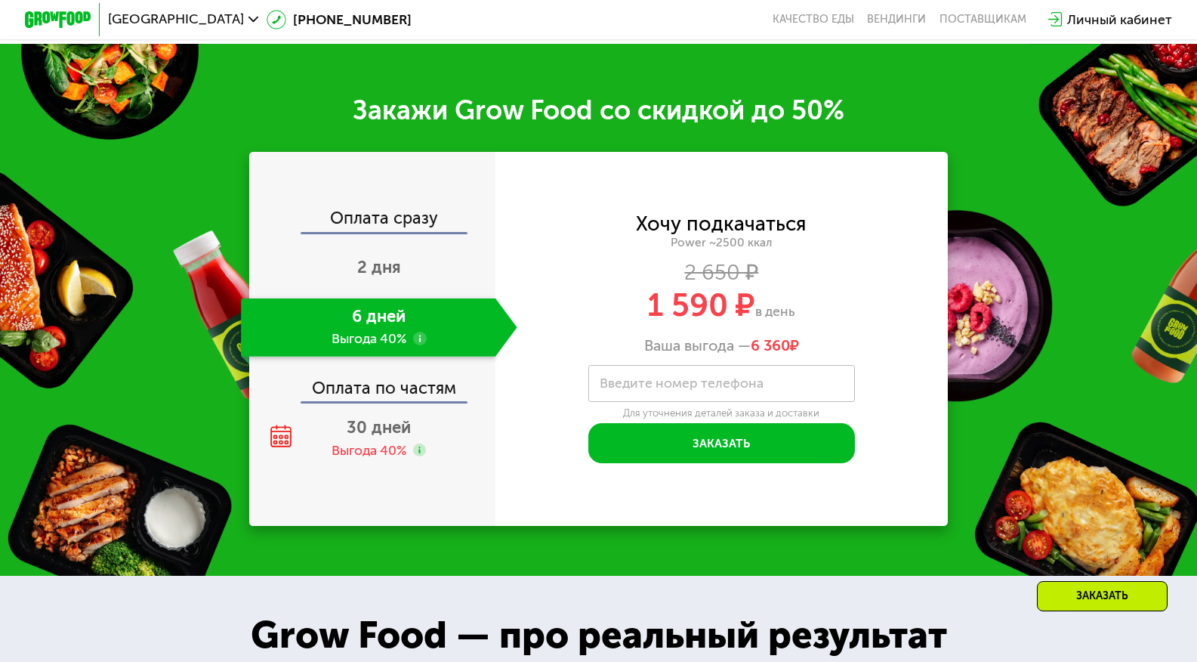
click at [406, 402] on div "Оплата по частям" at bounding box center [373, 382] width 245 height 39
click at [380, 457] on div "30 дней Выгода 40%" at bounding box center [379, 438] width 276 height 58
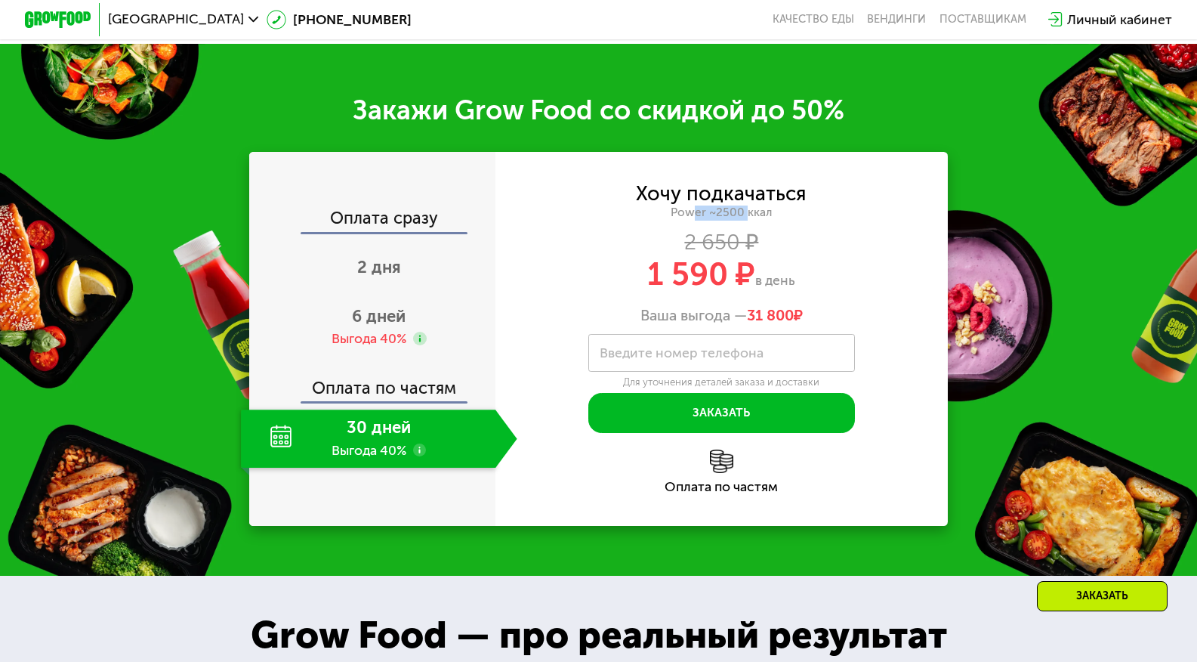
drag, startPoint x: 693, startPoint y: 230, endPoint x: 773, endPoint y: 234, distance: 79.4
click at [753, 221] on div "Power ~2500 ккал" at bounding box center [722, 212] width 452 height 15
click at [774, 221] on div "Power ~2500 ккал" at bounding box center [722, 212] width 452 height 15
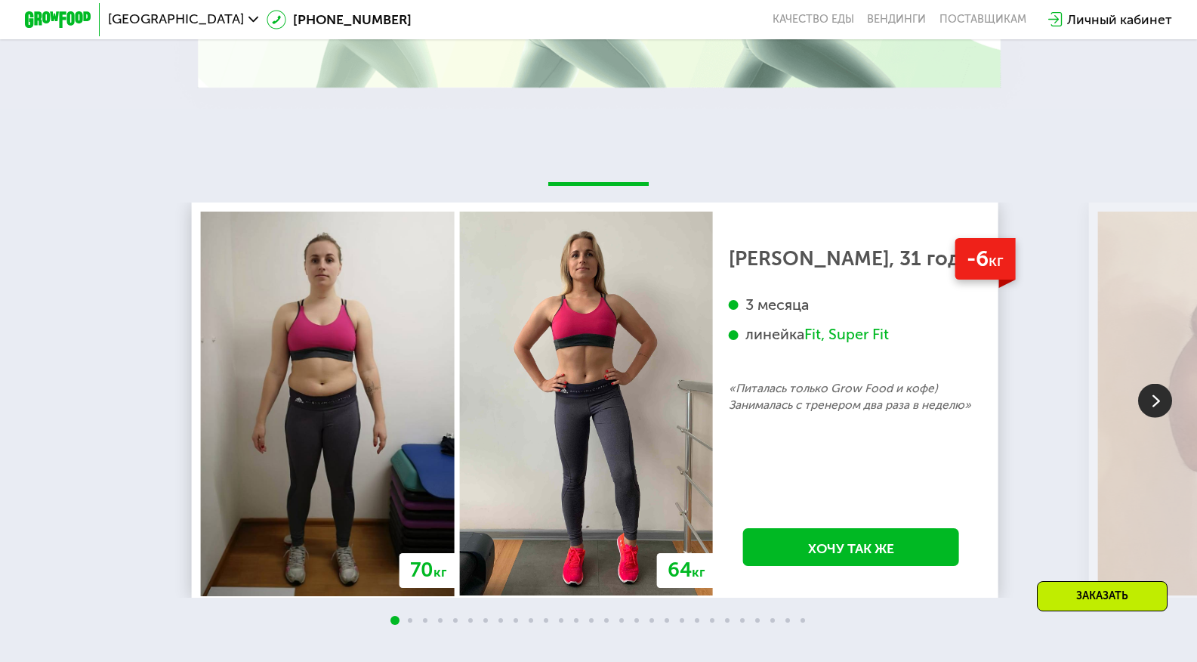
scroll to position [3520, 0]
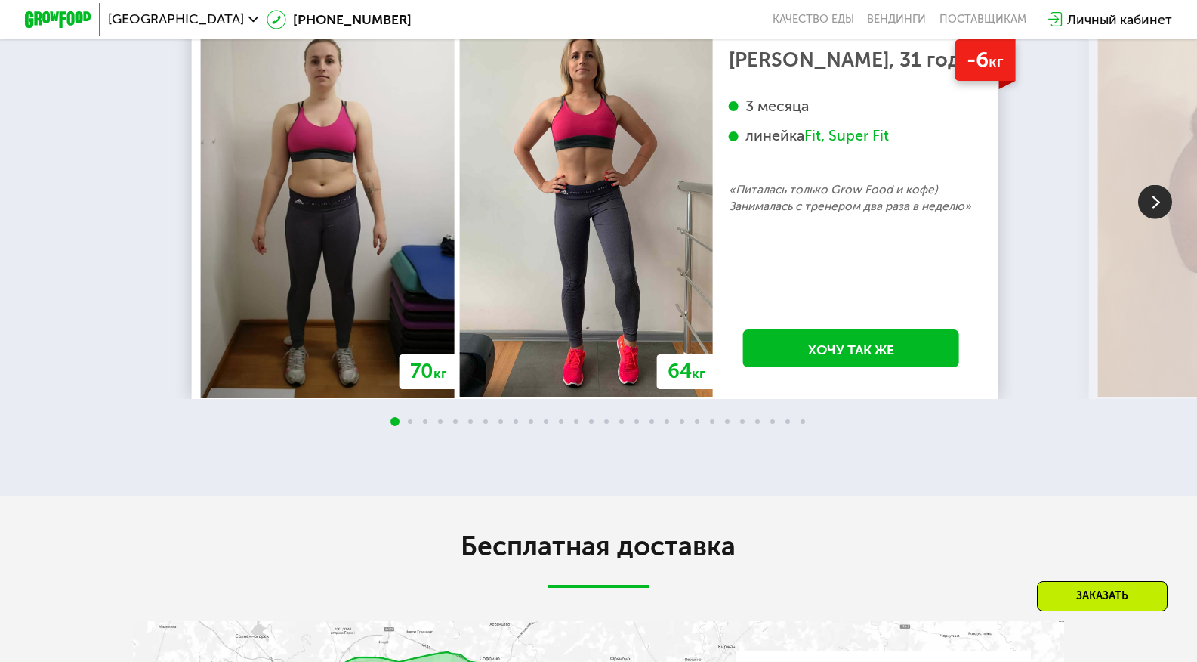
click at [1144, 218] on img at bounding box center [1155, 201] width 34 height 34
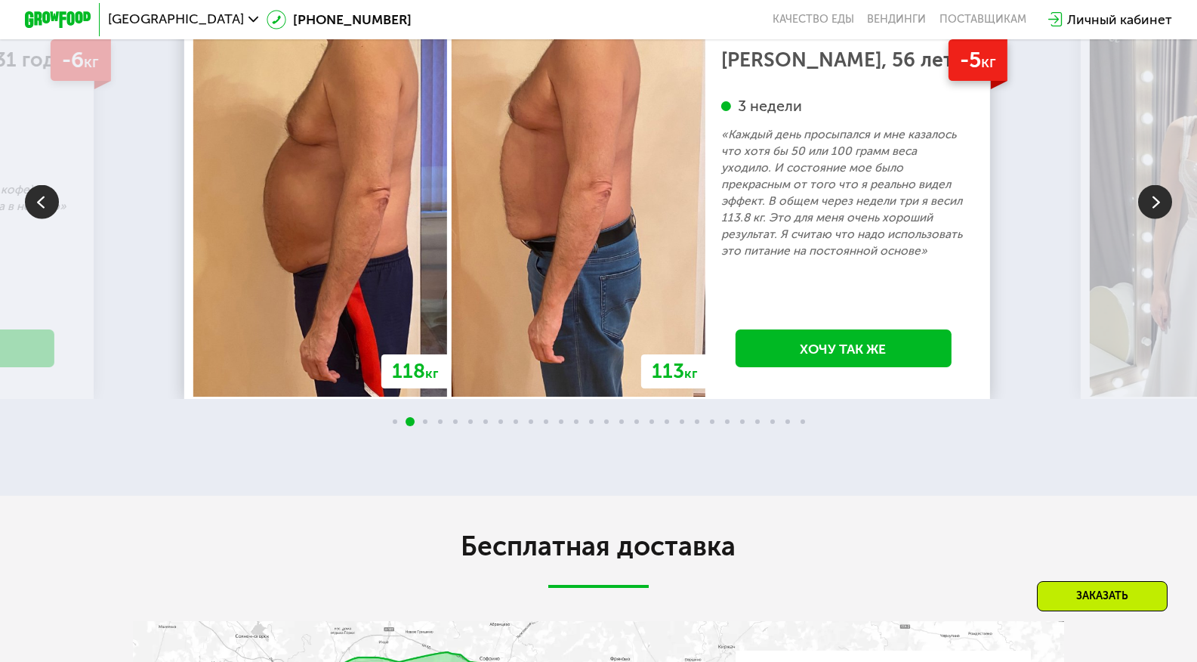
click at [1144, 218] on img at bounding box center [1155, 201] width 34 height 34
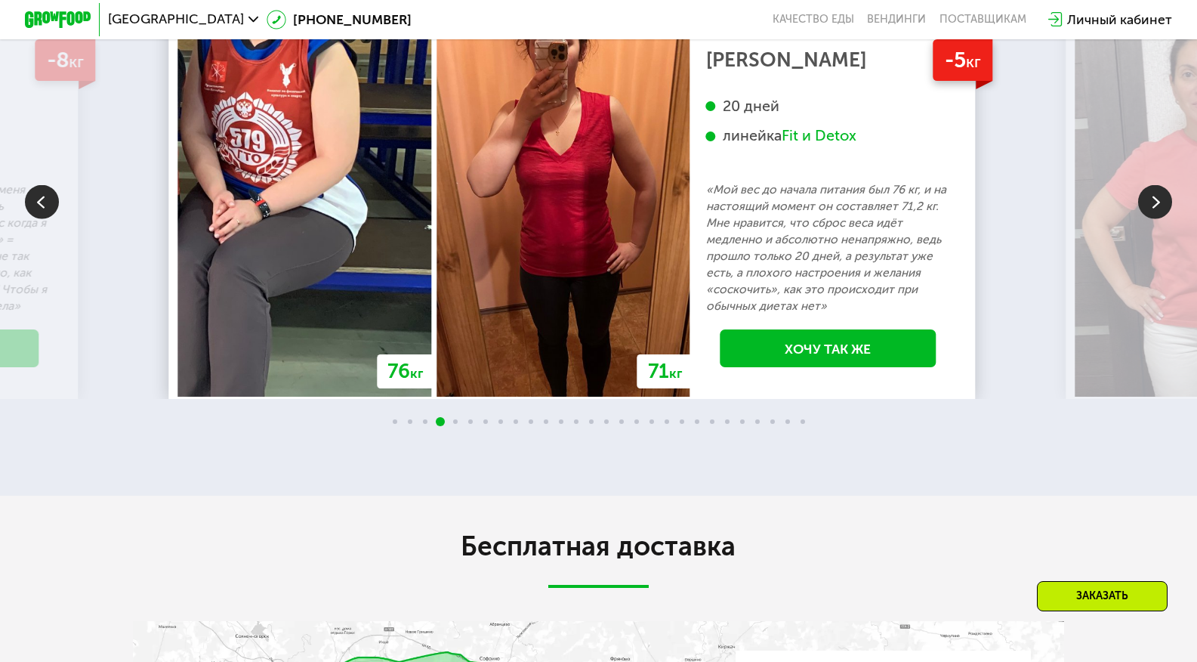
click at [1144, 218] on img at bounding box center [1155, 201] width 34 height 34
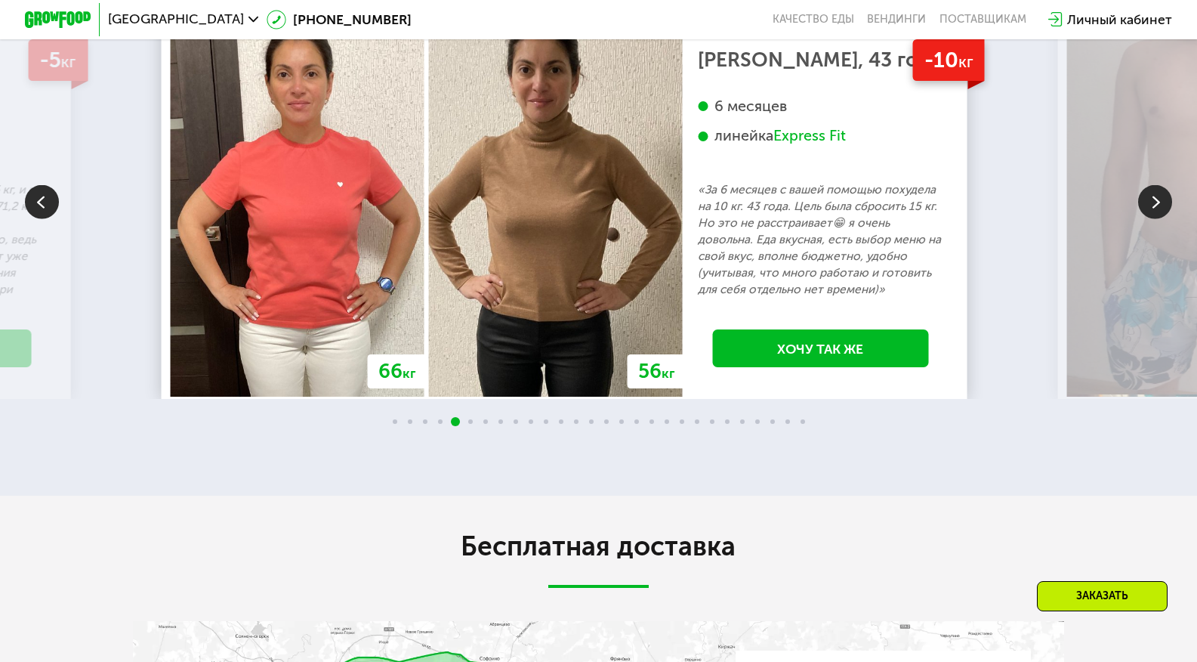
click at [1144, 218] on img at bounding box center [1155, 201] width 34 height 34
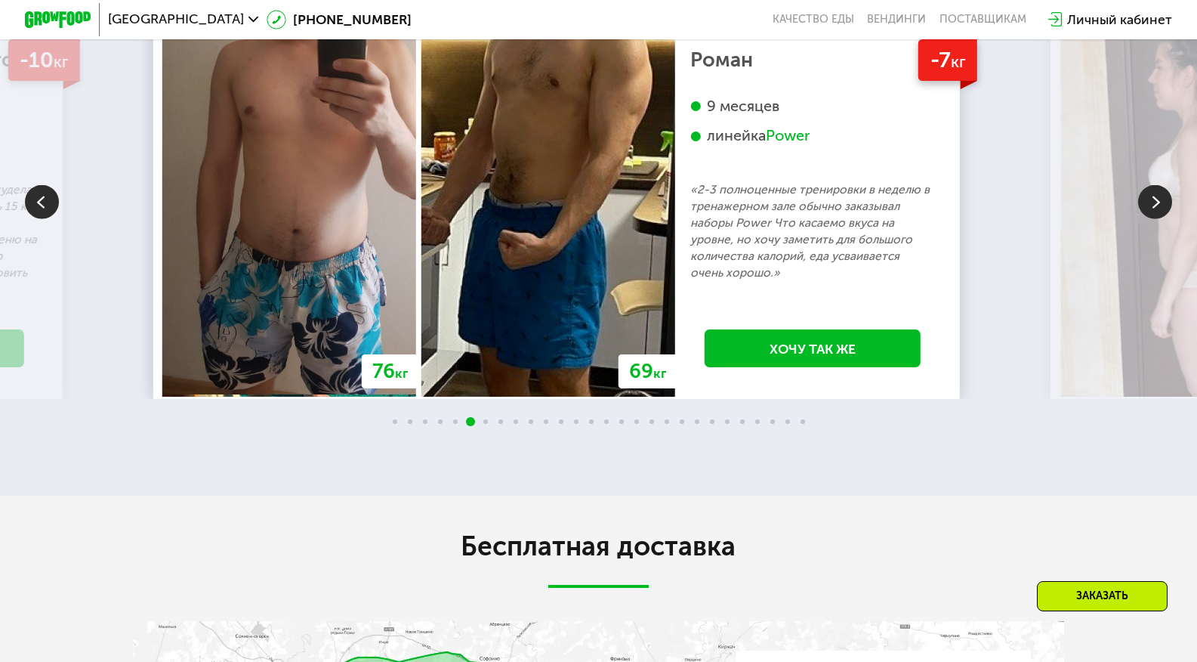
click at [1144, 218] on img at bounding box center [1155, 201] width 34 height 34
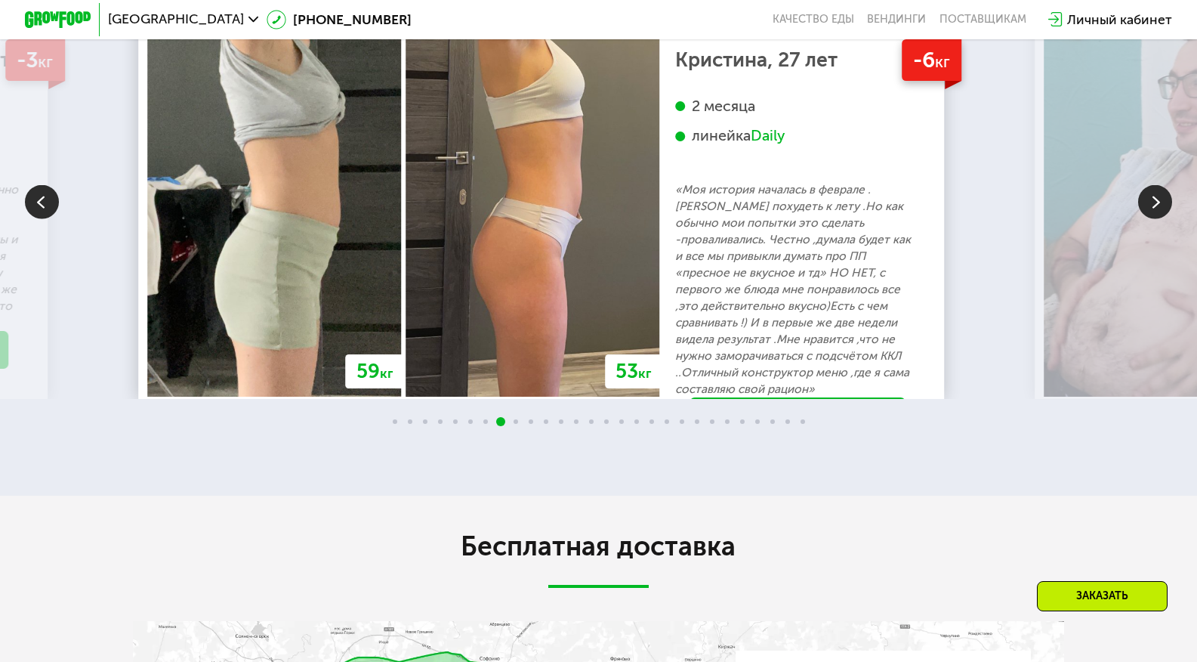
click at [1144, 218] on img at bounding box center [1155, 201] width 34 height 34
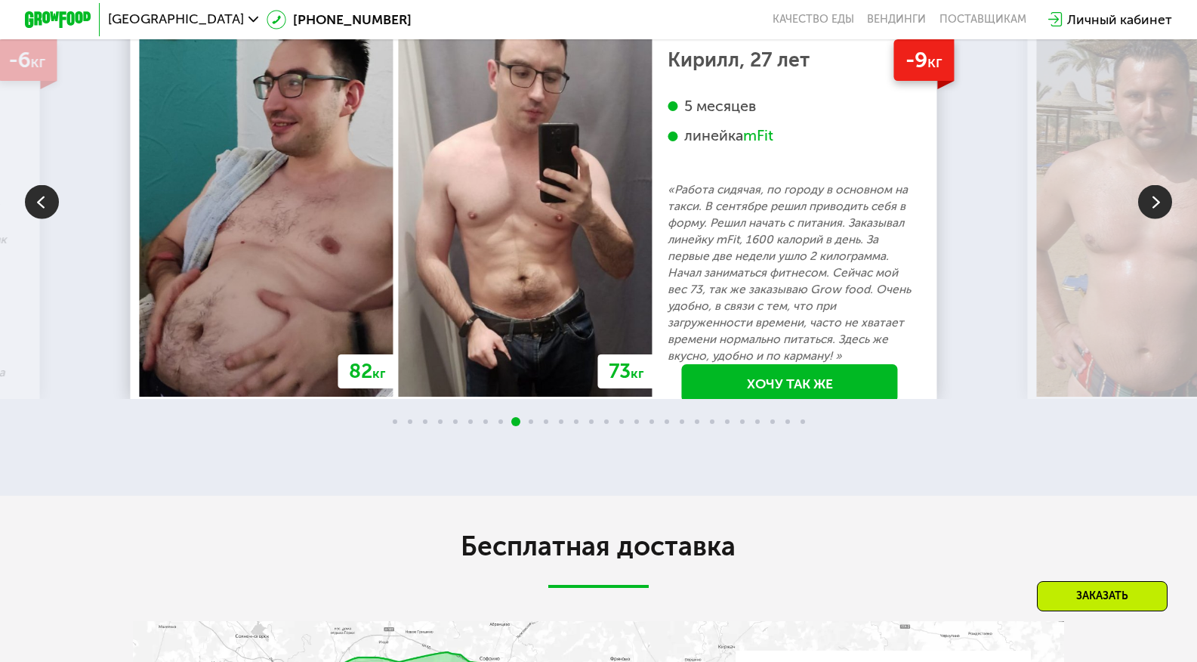
click at [1144, 218] on img at bounding box center [1155, 201] width 34 height 34
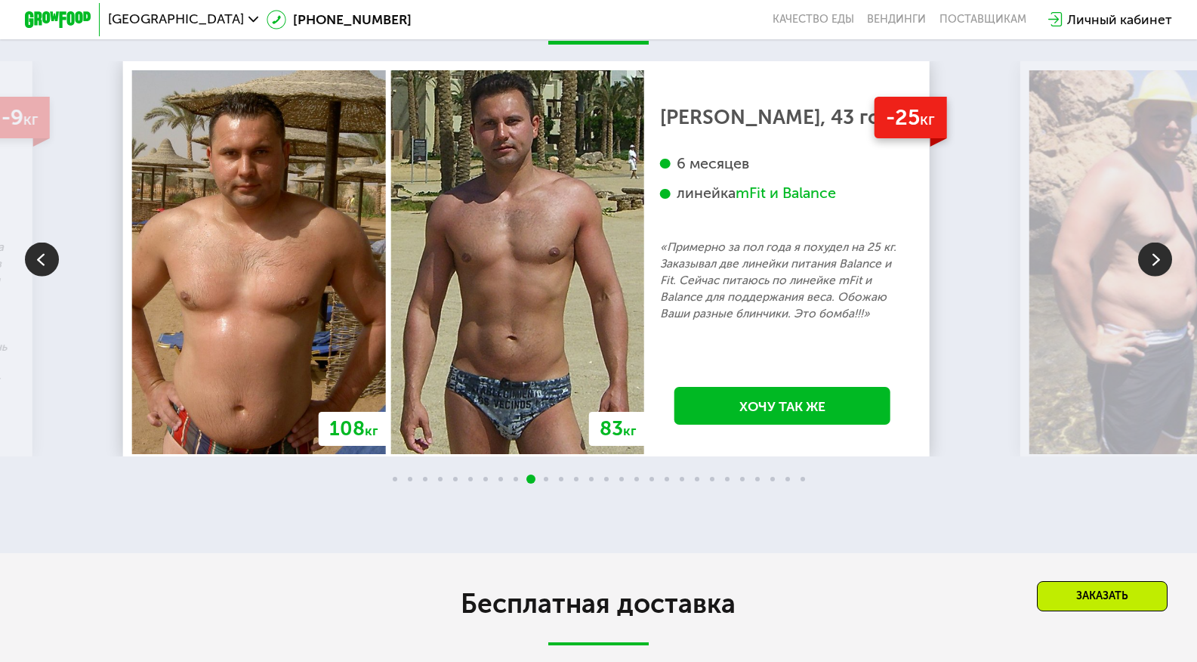
scroll to position [3445, 0]
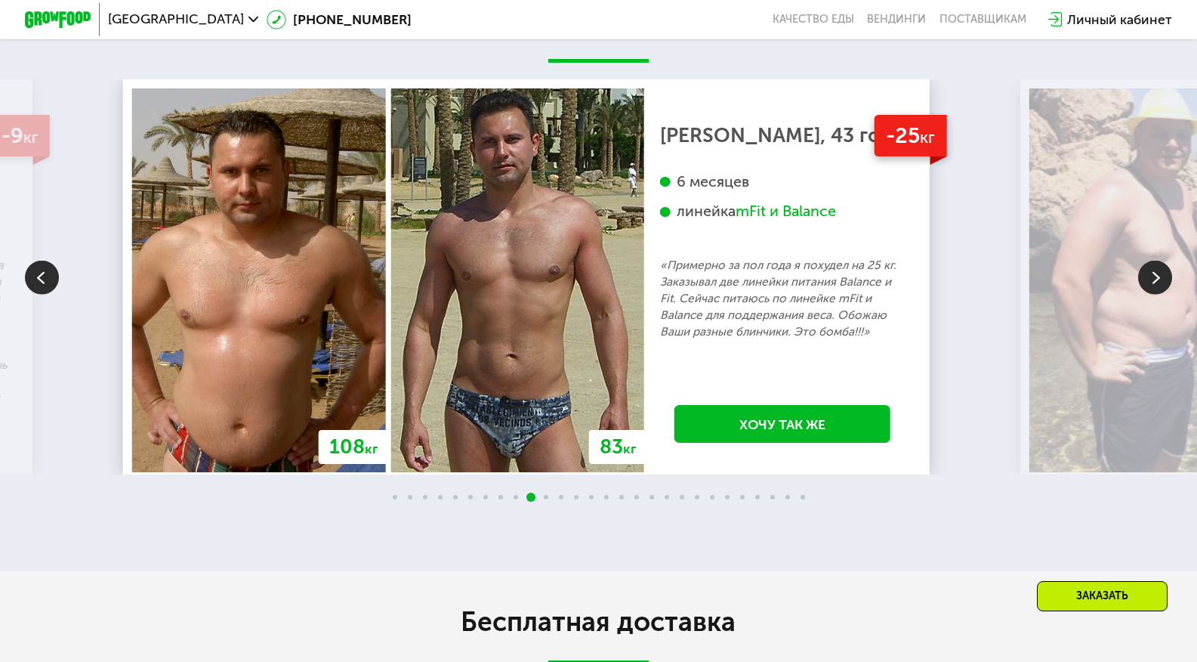
click at [1153, 294] on img at bounding box center [1155, 277] width 34 height 34
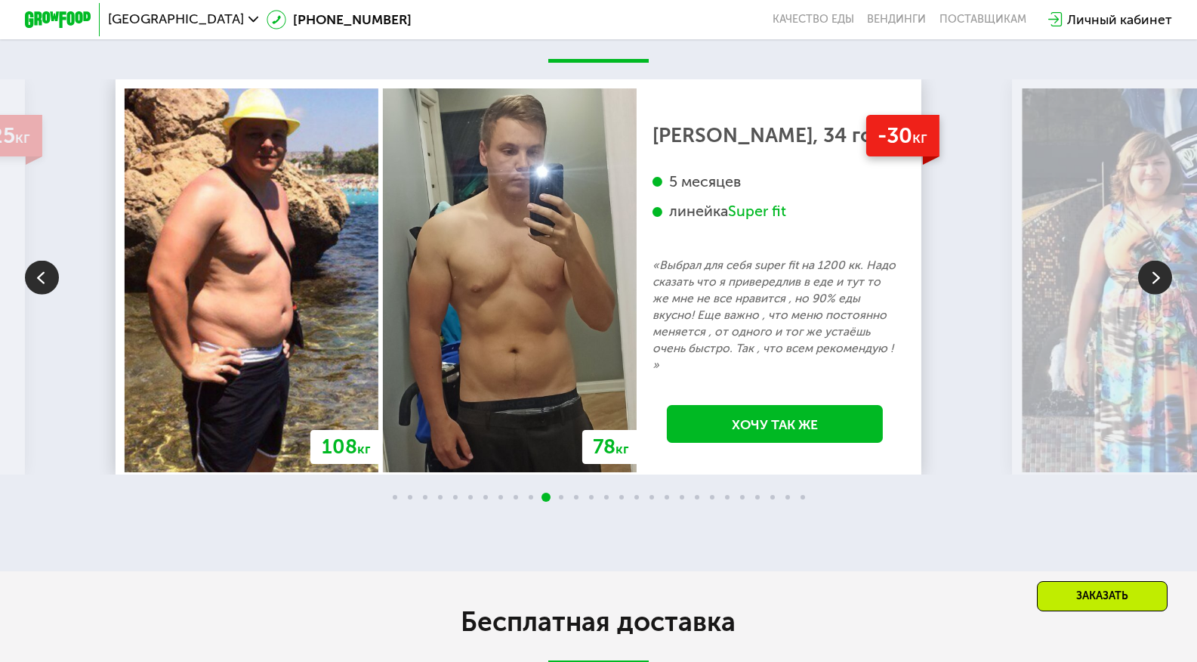
click at [1153, 294] on img at bounding box center [1155, 277] width 34 height 34
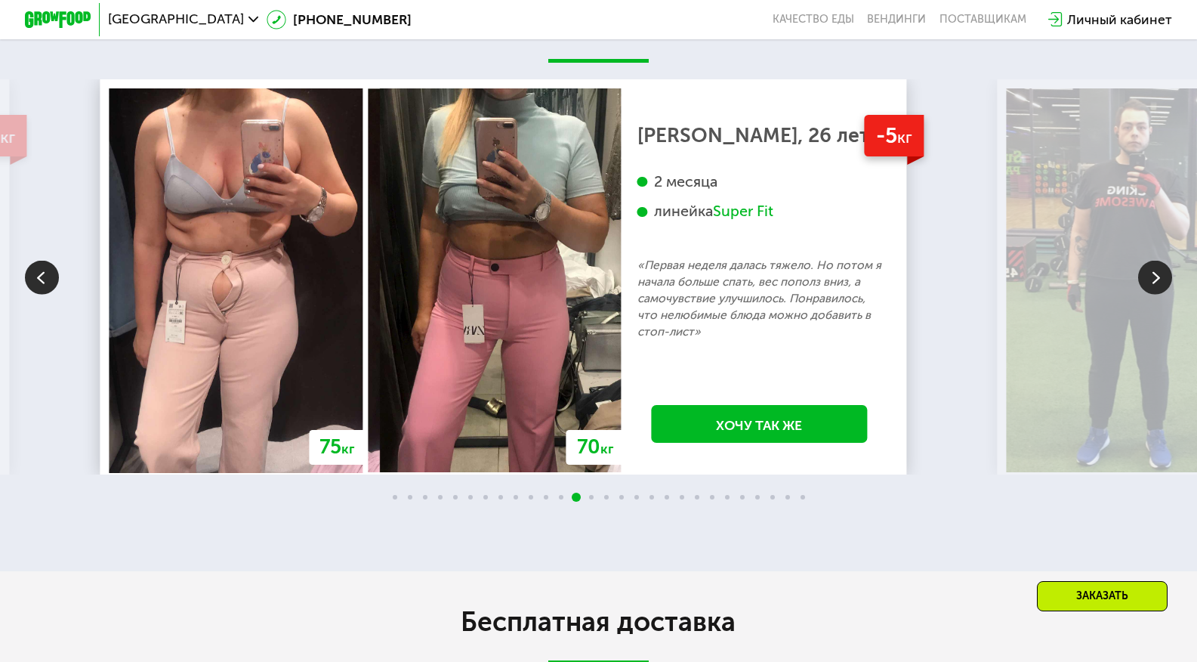
click at [1153, 294] on img at bounding box center [1155, 277] width 34 height 34
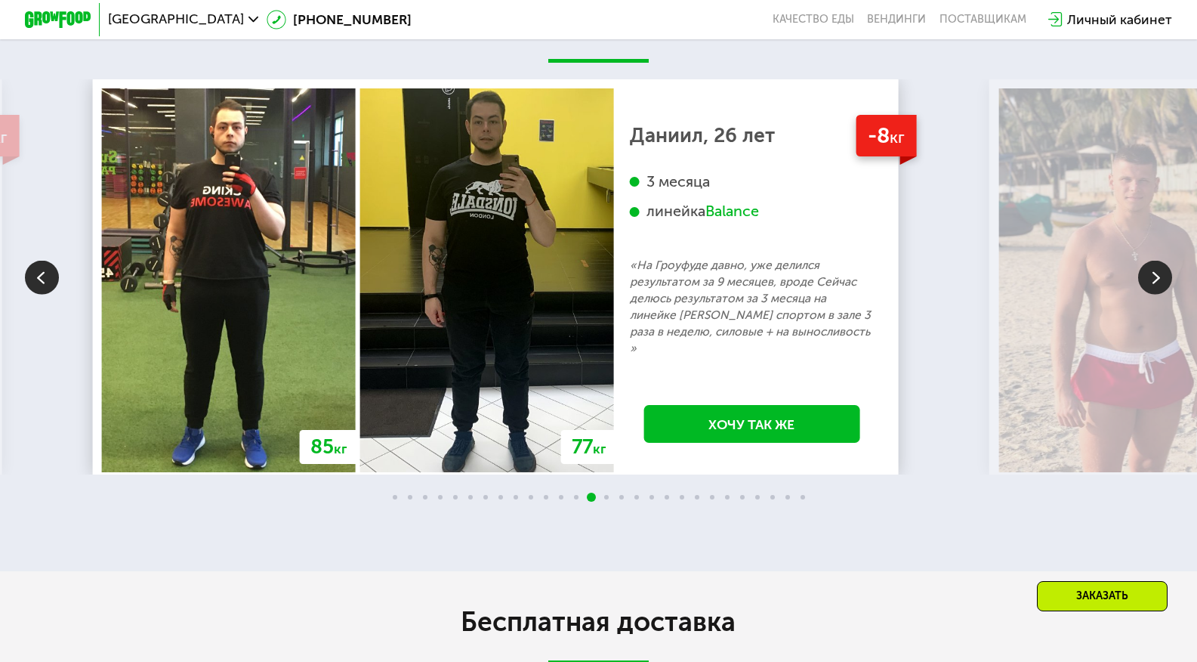
click at [1153, 294] on img at bounding box center [1155, 277] width 34 height 34
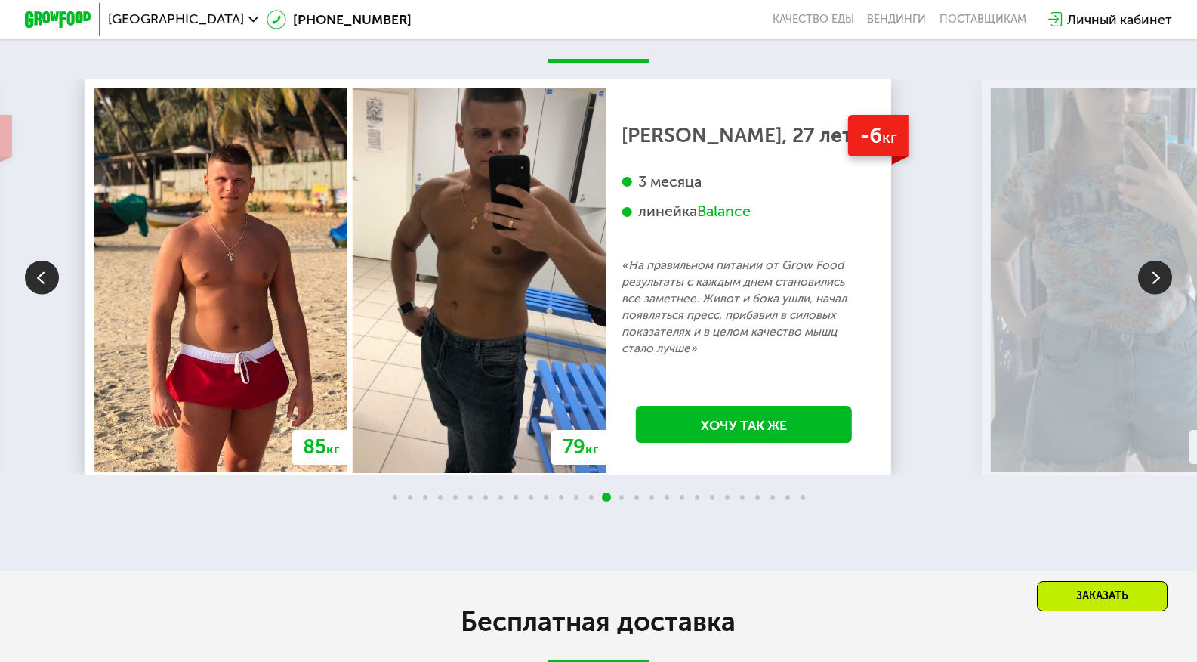
click at [1153, 294] on img at bounding box center [1155, 277] width 34 height 34
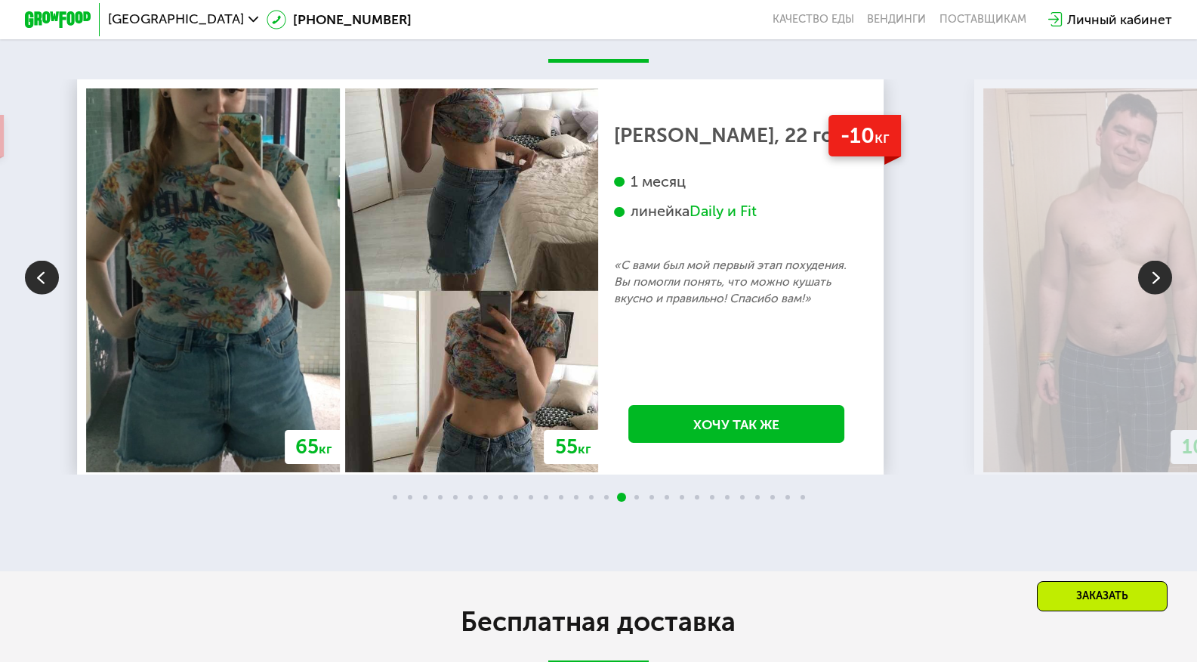
click at [1153, 294] on img at bounding box center [1155, 277] width 34 height 34
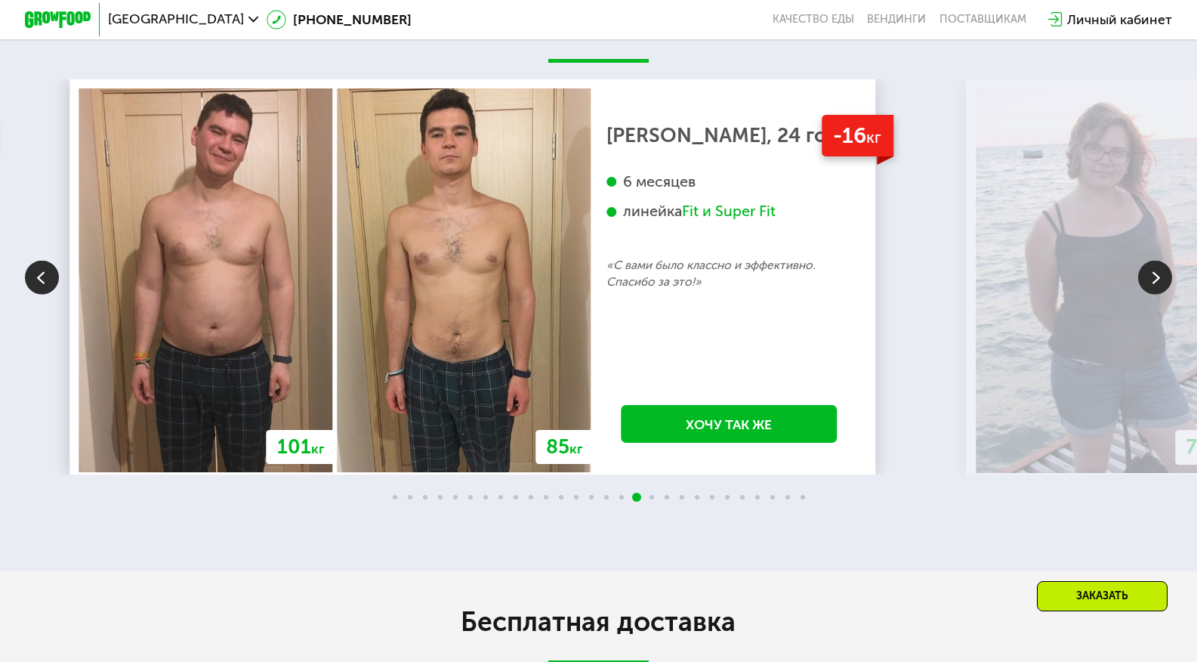
click at [45, 294] on img at bounding box center [42, 277] width 34 height 34
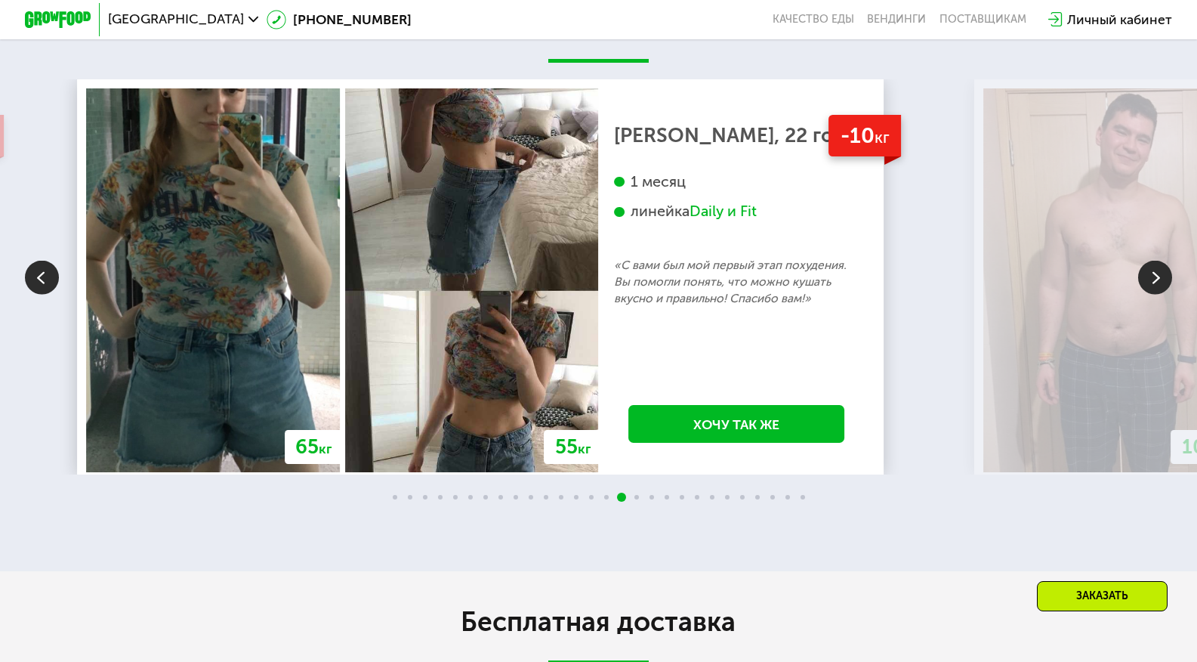
click at [1147, 294] on img at bounding box center [1155, 277] width 34 height 34
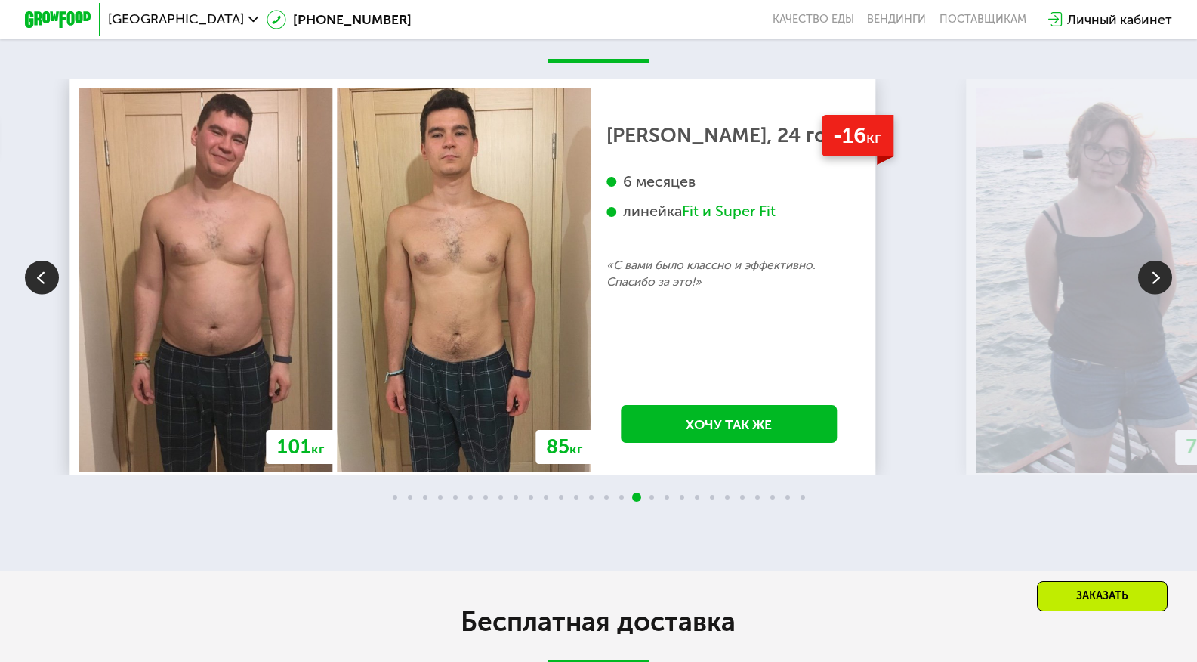
click at [1147, 294] on img at bounding box center [1155, 277] width 34 height 34
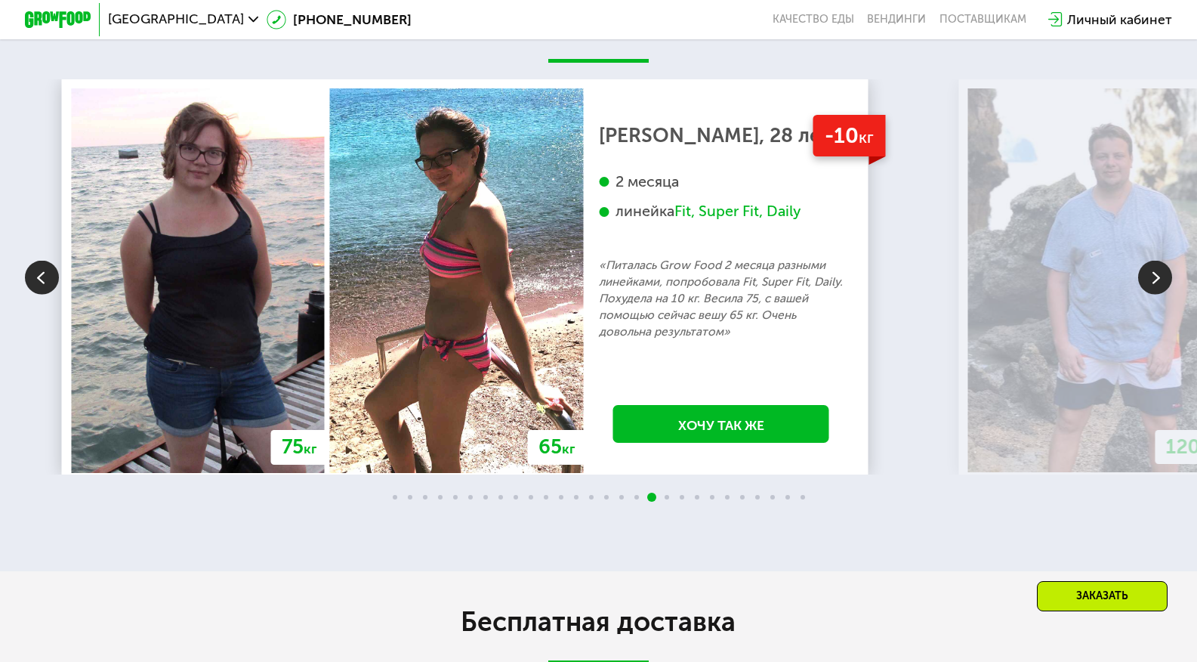
click at [1147, 294] on img at bounding box center [1155, 277] width 34 height 34
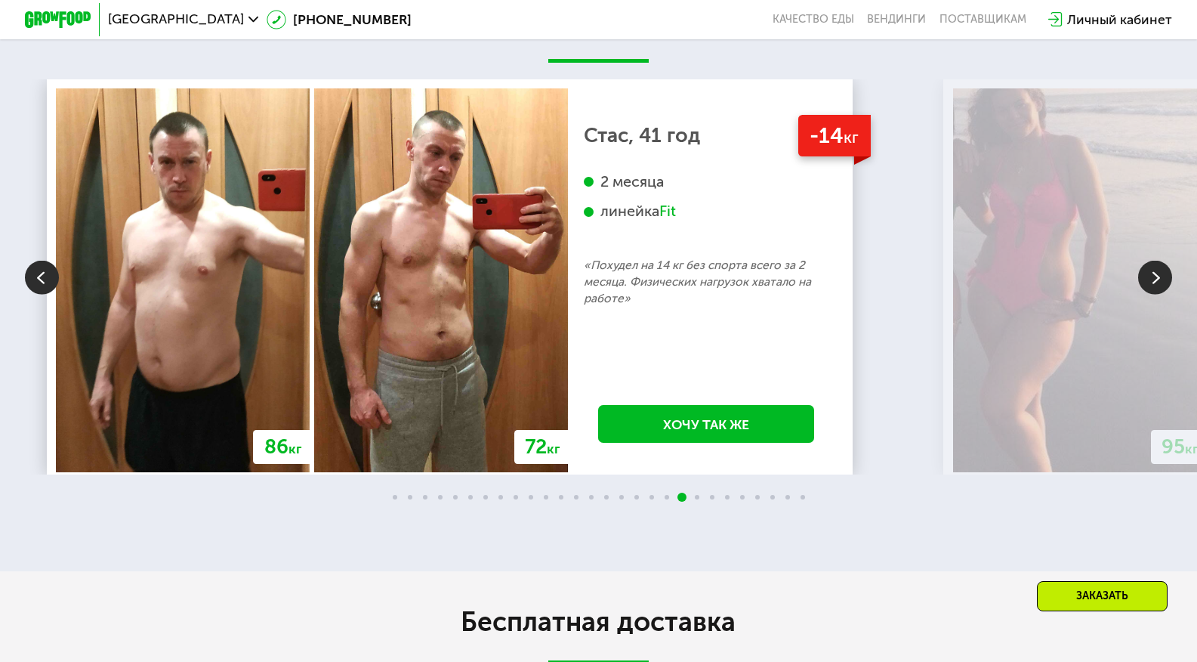
click at [1147, 294] on img at bounding box center [1155, 277] width 34 height 34
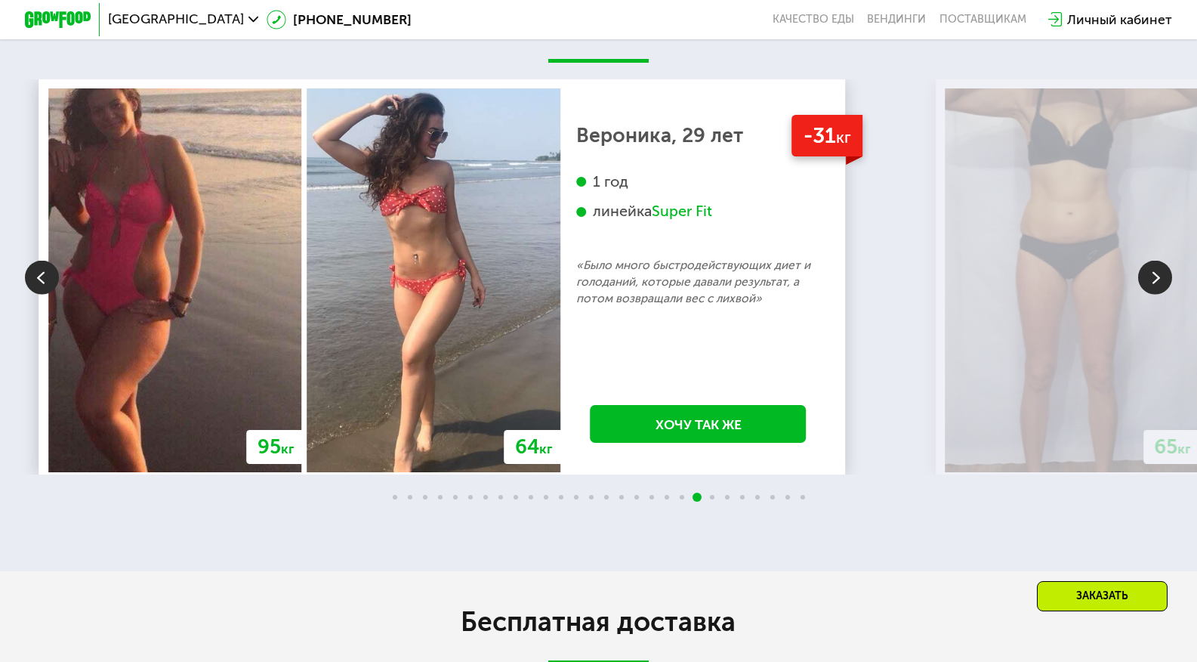
click at [1147, 294] on img at bounding box center [1155, 277] width 34 height 34
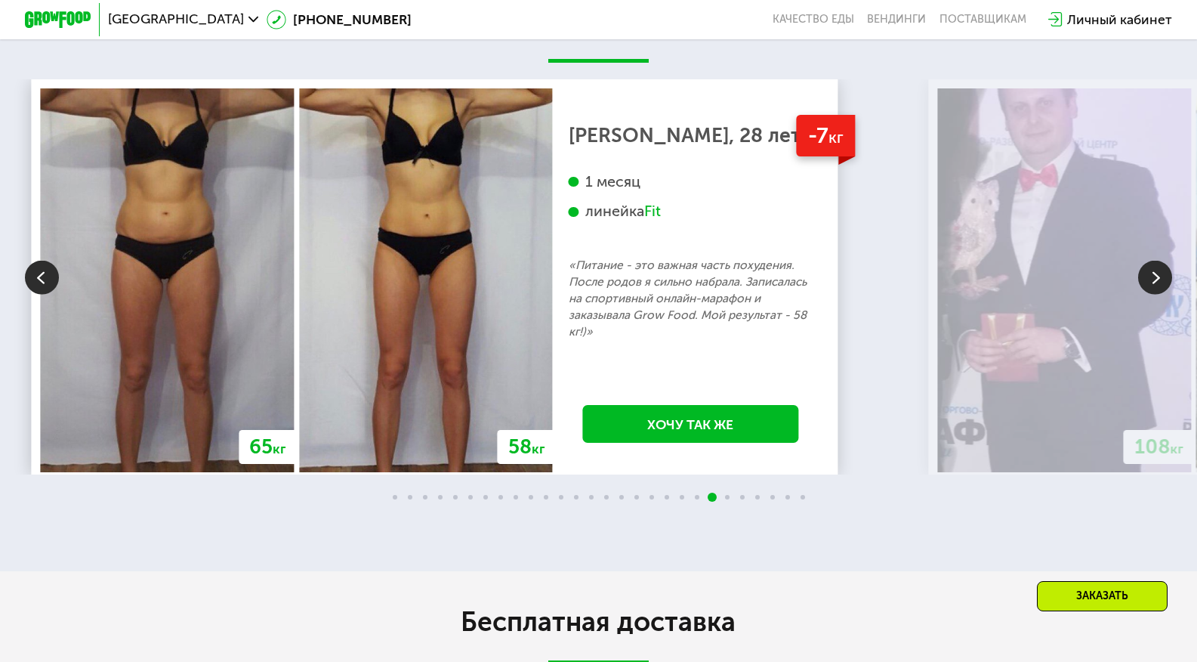
click at [1147, 294] on img at bounding box center [1155, 277] width 34 height 34
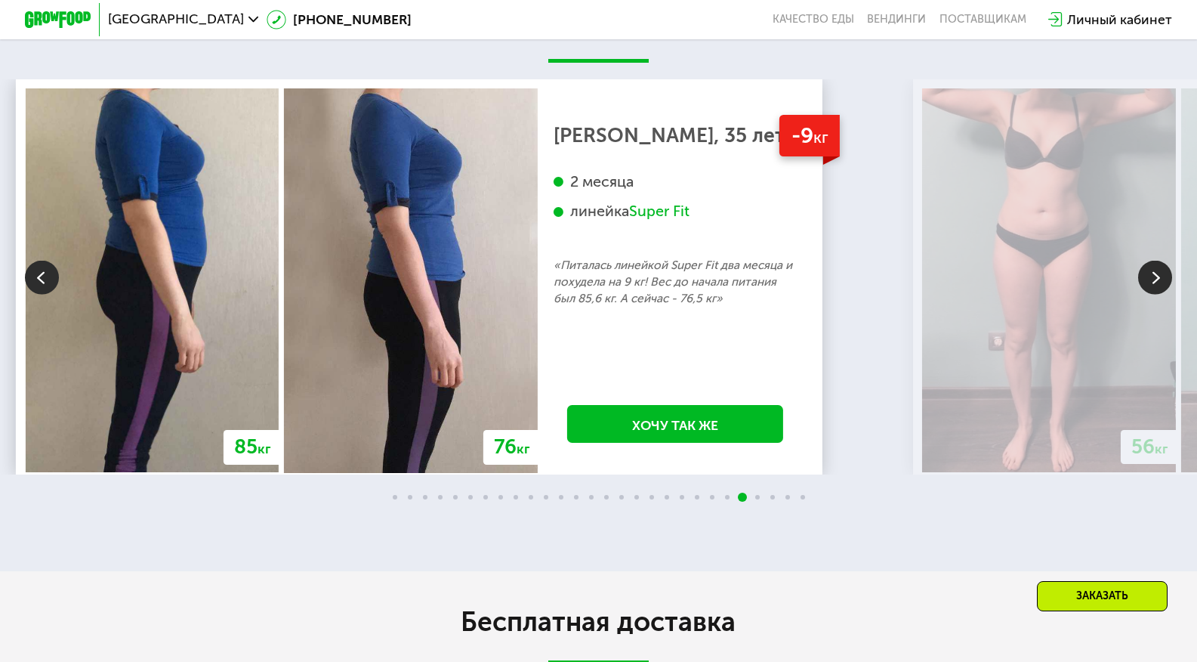
click at [1147, 294] on img at bounding box center [1155, 277] width 34 height 34
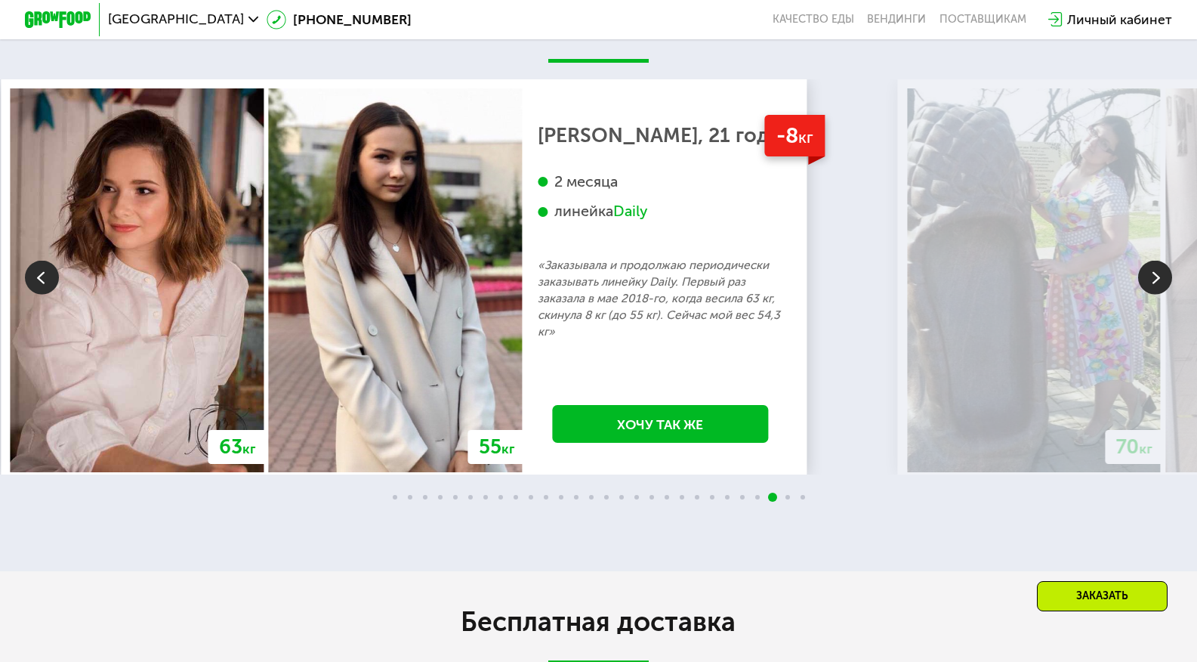
click at [1147, 294] on img at bounding box center [1155, 277] width 34 height 34
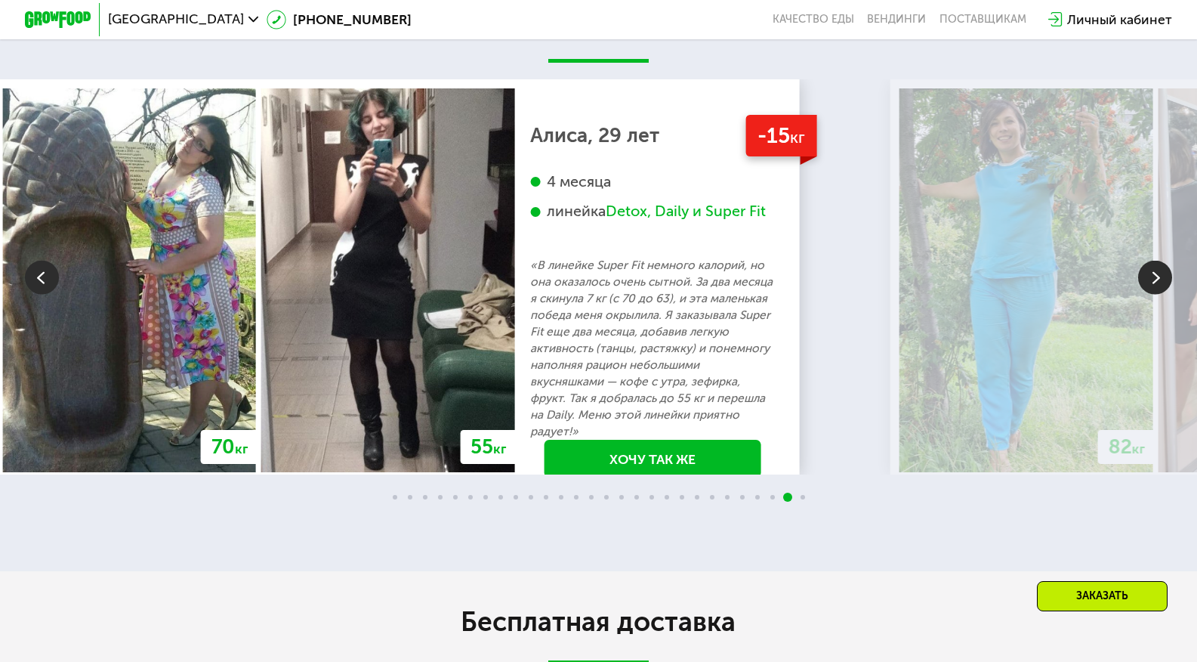
click at [1147, 294] on img at bounding box center [1155, 277] width 34 height 34
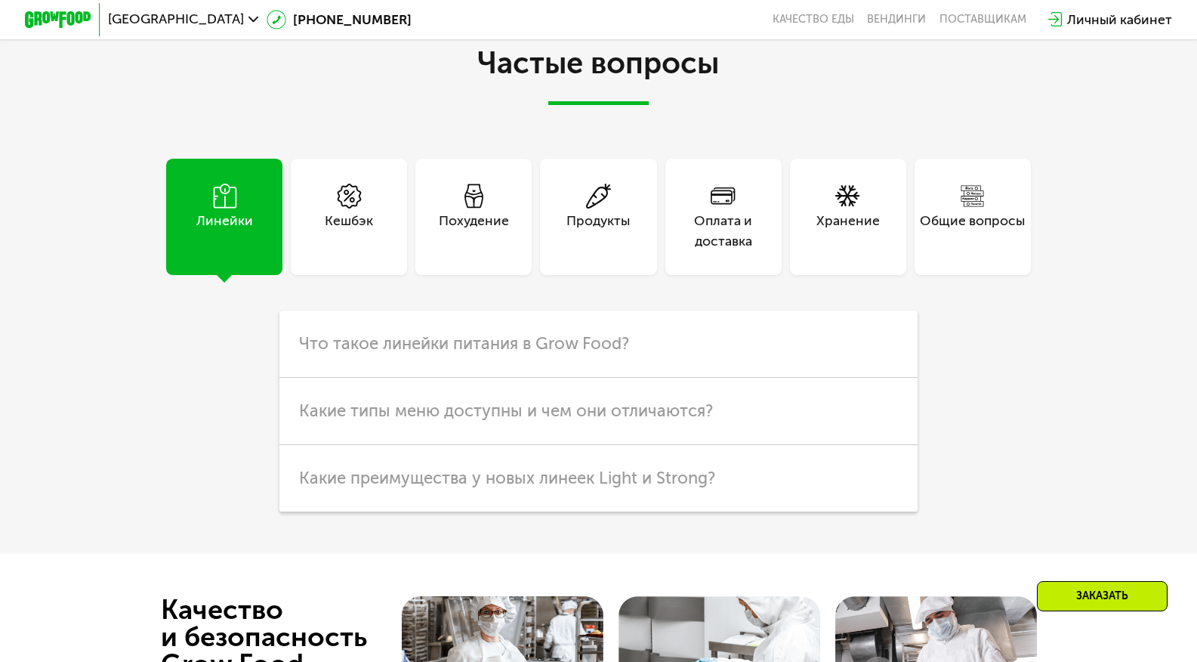
scroll to position [4729, 0]
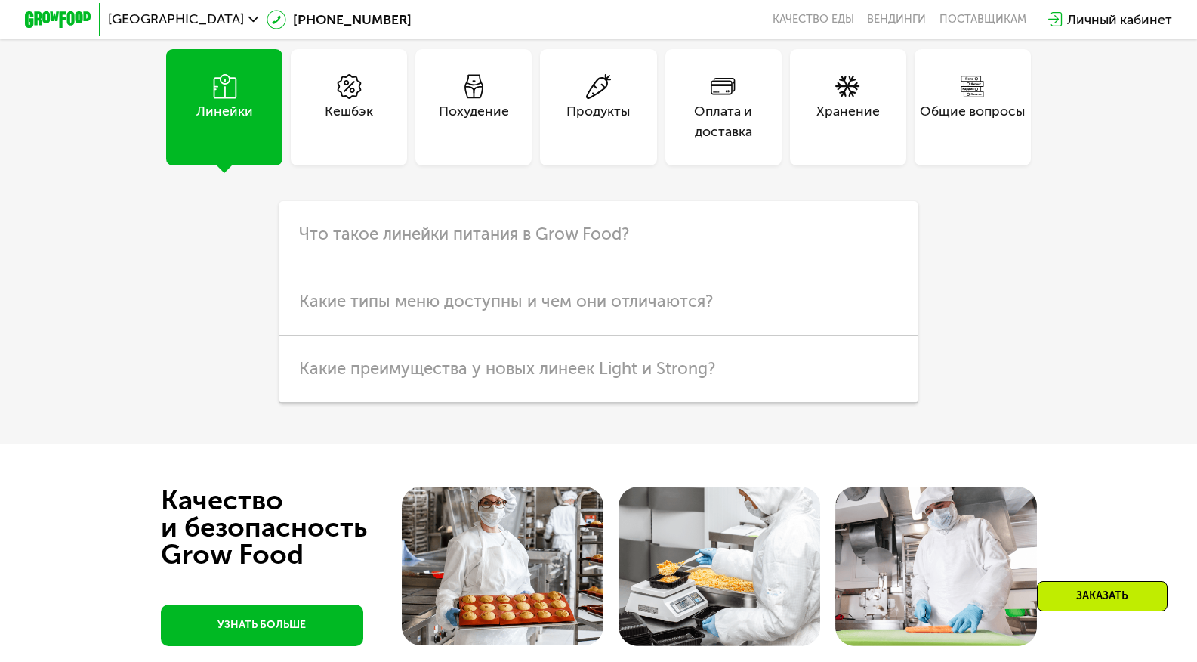
click at [597, 141] on div "Продукты" at bounding box center [598, 121] width 63 height 40
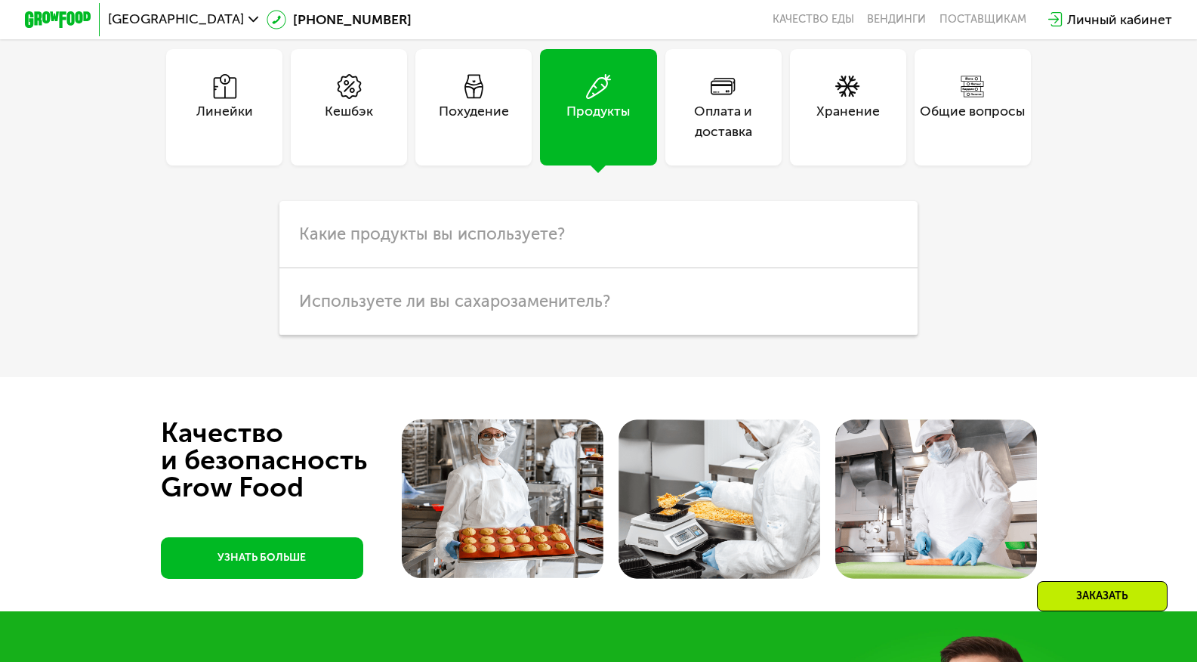
click at [454, 118] on div "Похудение" at bounding box center [473, 107] width 116 height 116
